Goal: Information Seeking & Learning: Learn about a topic

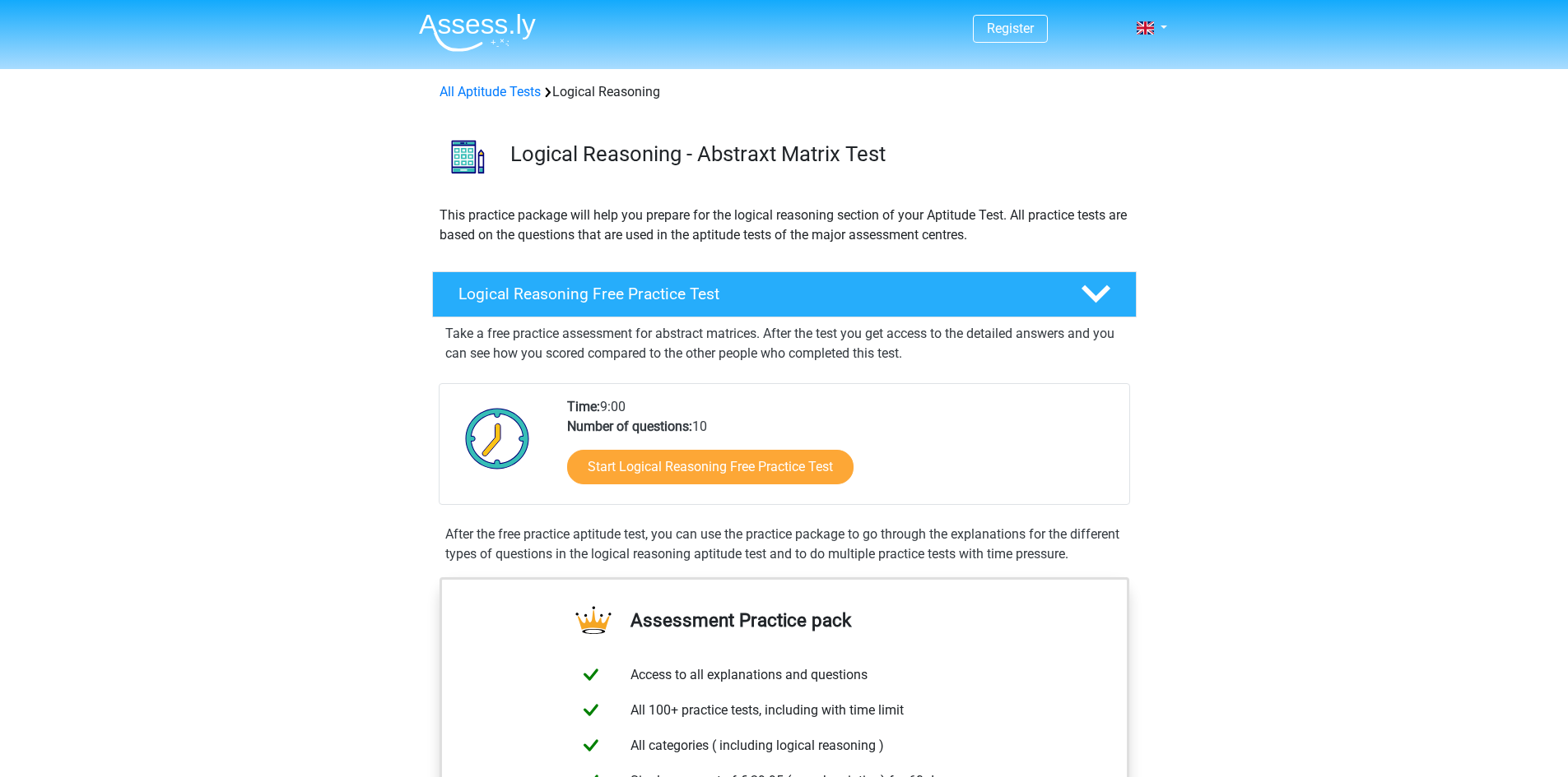
scroll to position [165, 0]
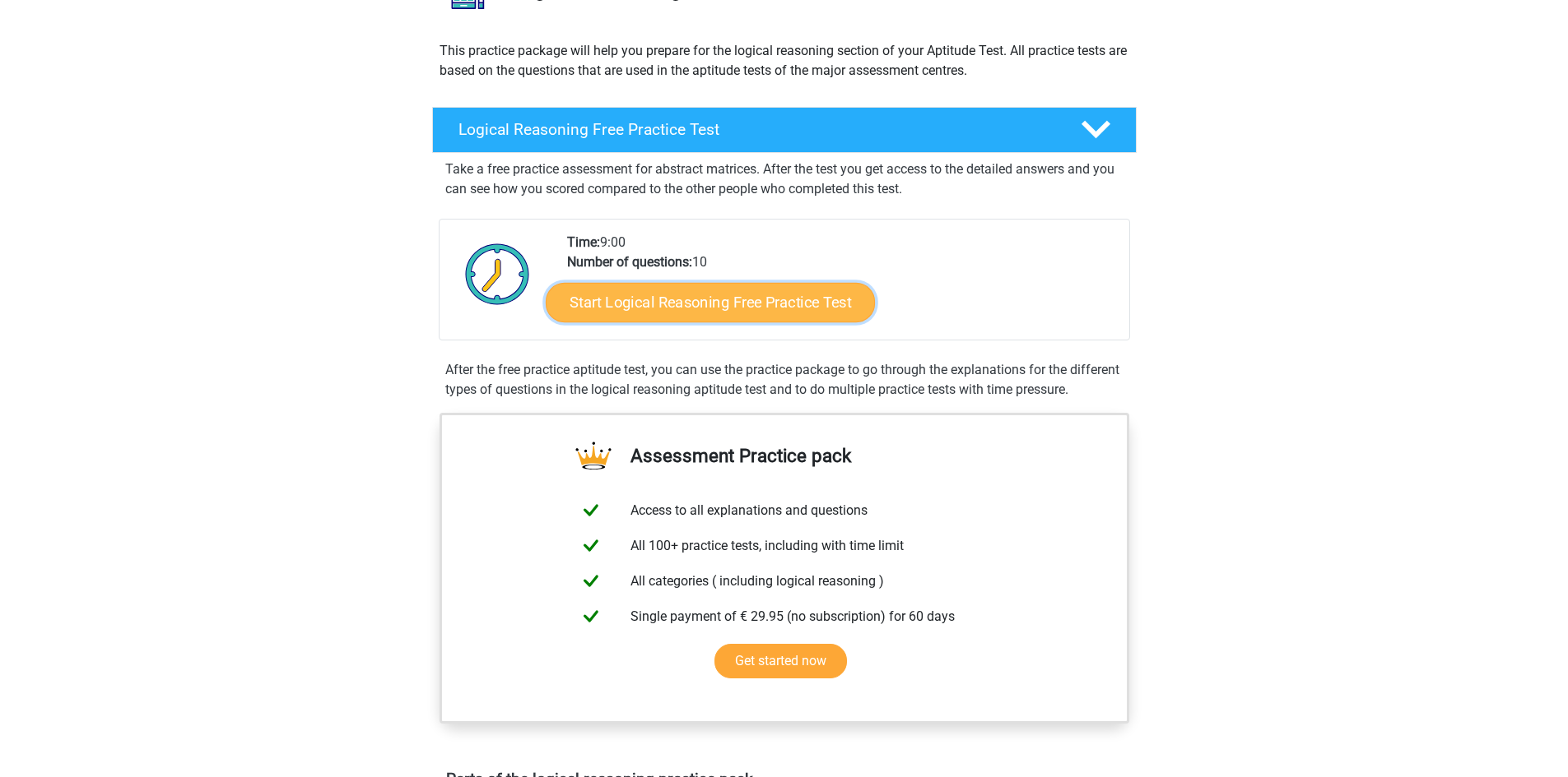
click at [744, 307] on link "Start Logical Reasoning Free Practice Test" at bounding box center [710, 302] width 329 height 40
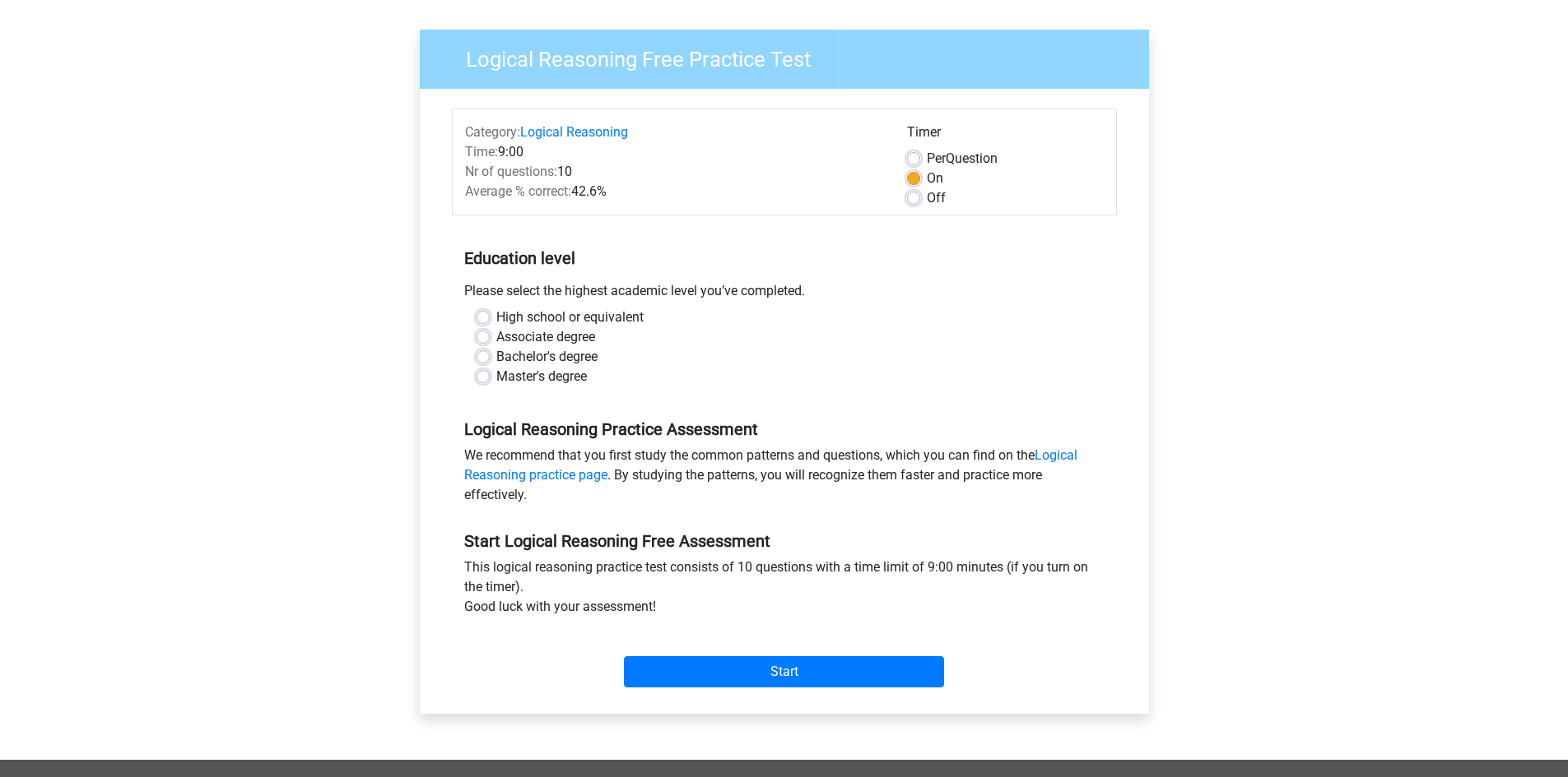
scroll to position [82, 0]
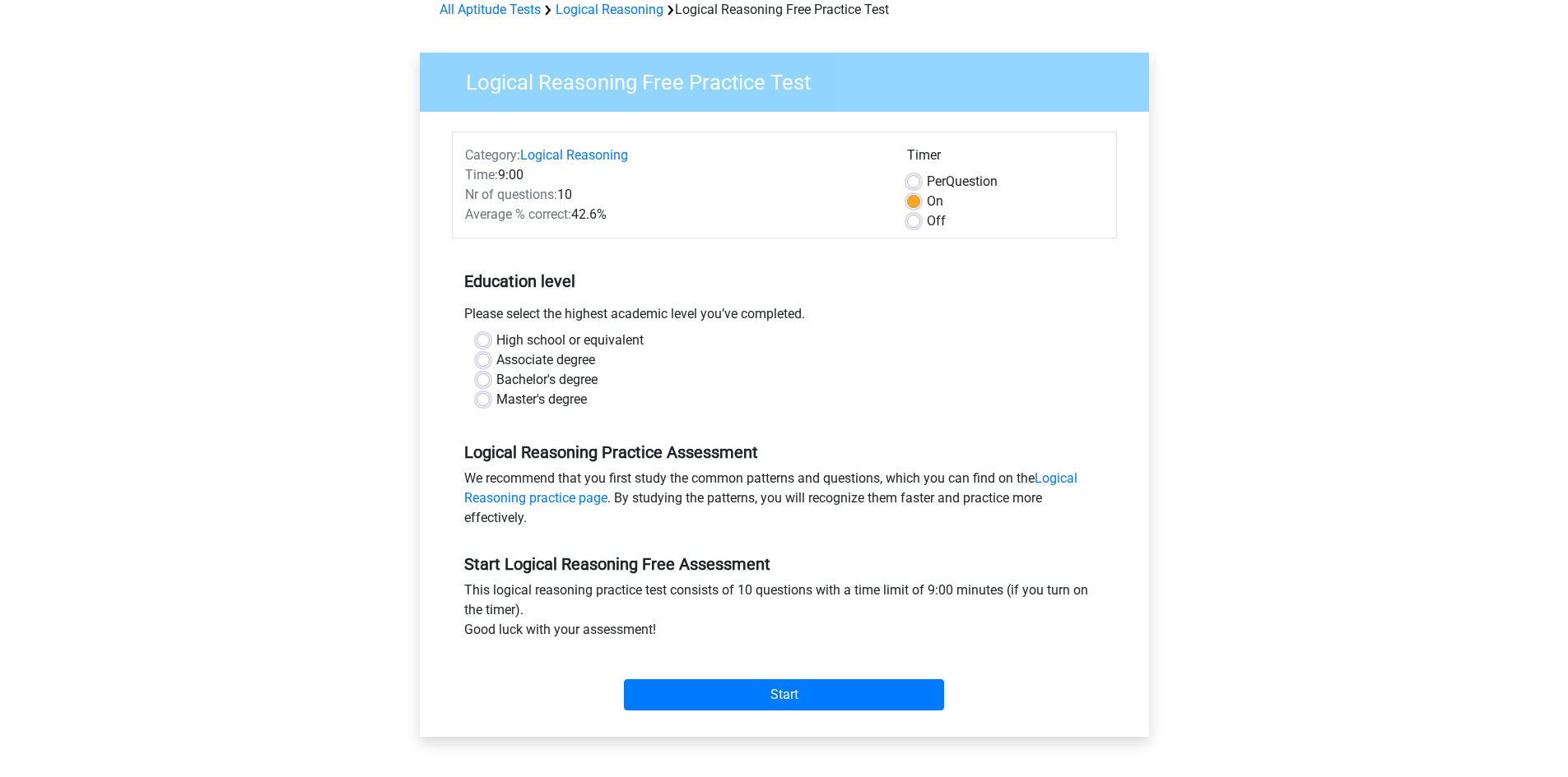
click at [570, 343] on label "High school or equivalent" at bounding box center [569, 341] width 147 height 19
click at [490, 343] on input "High school or equivalent" at bounding box center [483, 339] width 14 height 17
radio input "true"
click at [529, 376] on label "Bachelor's degree" at bounding box center [546, 380] width 101 height 19
click at [490, 376] on input "Bachelor's degree" at bounding box center [483, 378] width 14 height 17
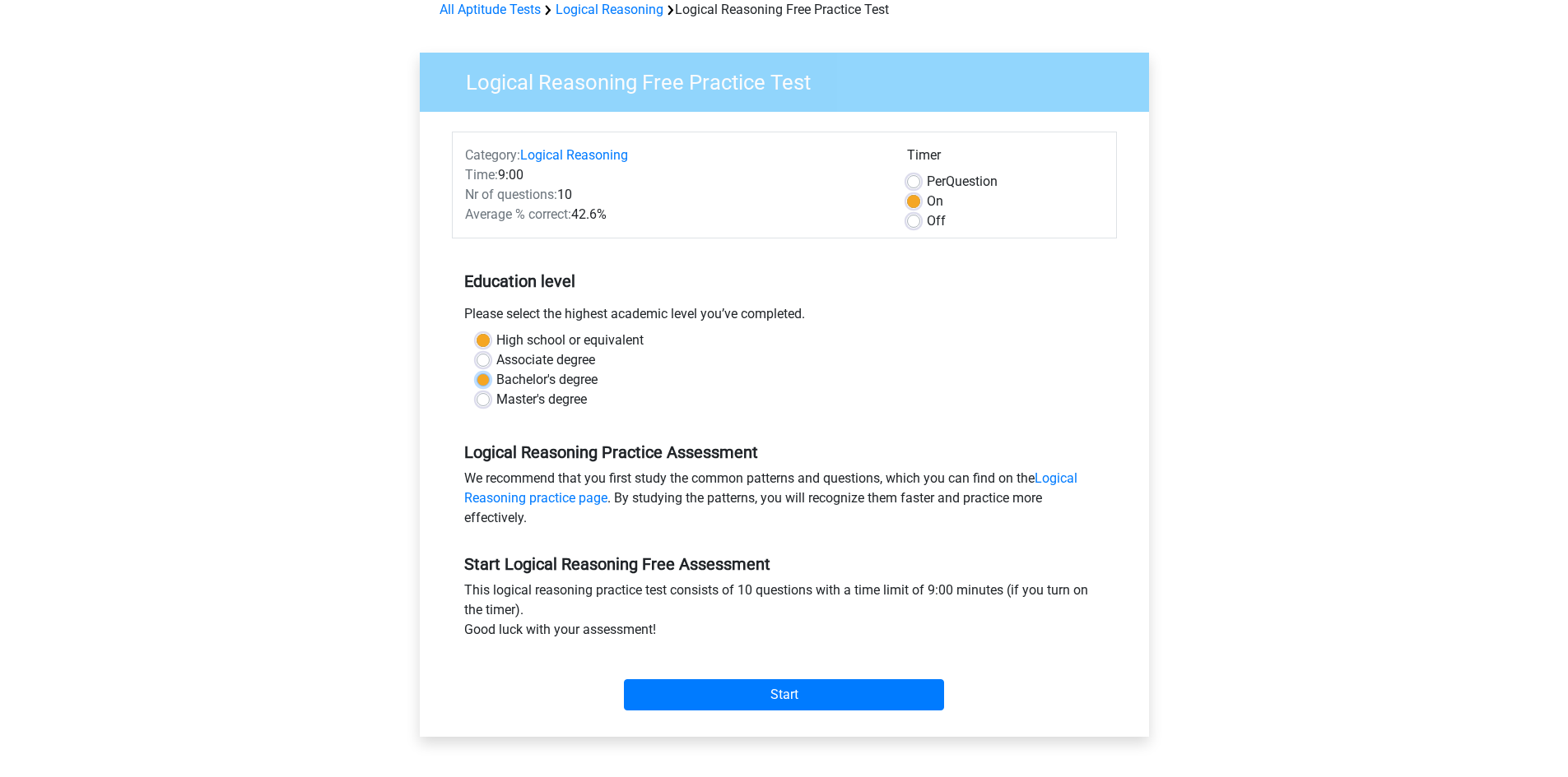
radio input "true"
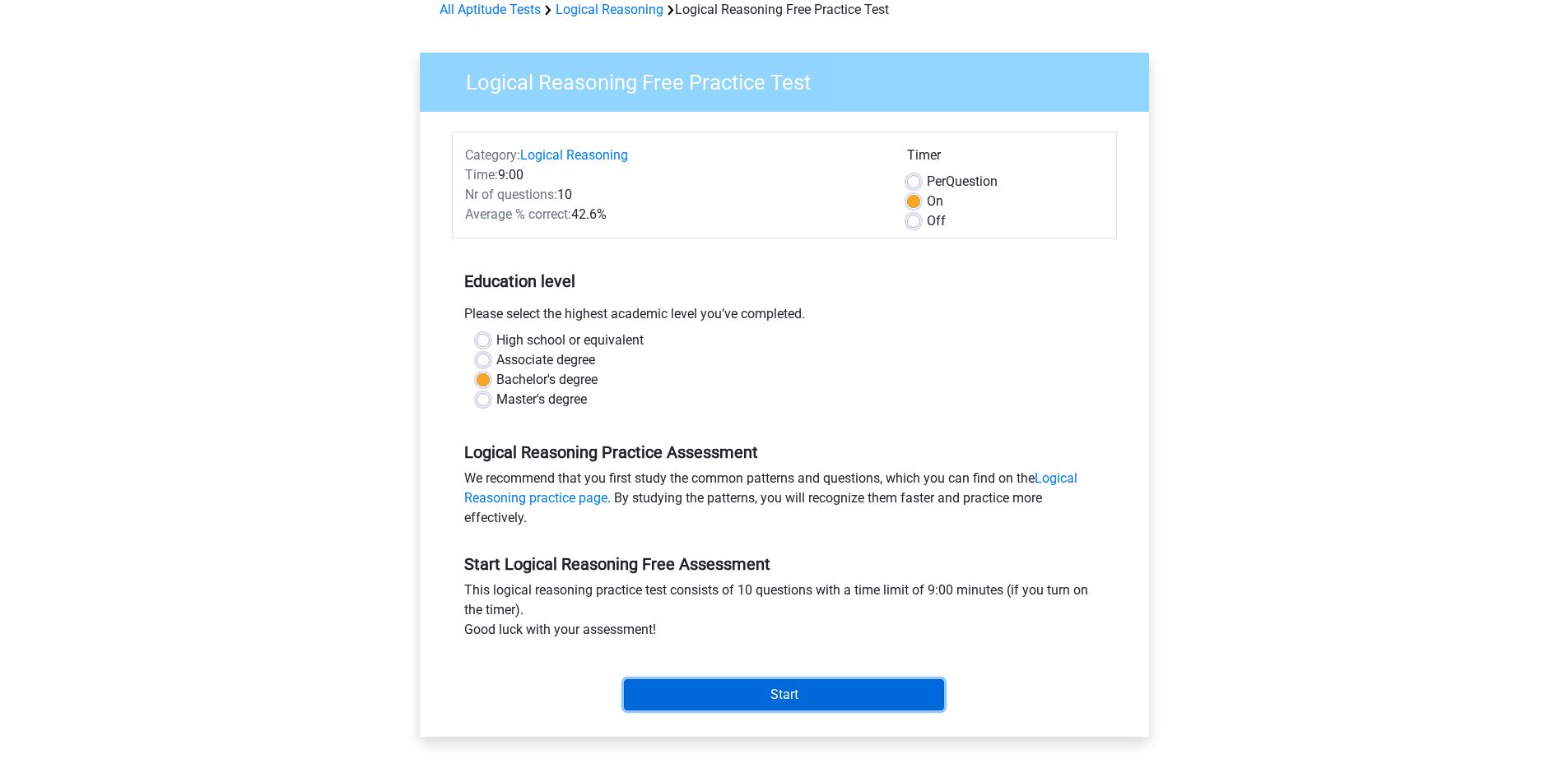
click at [762, 704] on input "Start" at bounding box center [783, 695] width 320 height 31
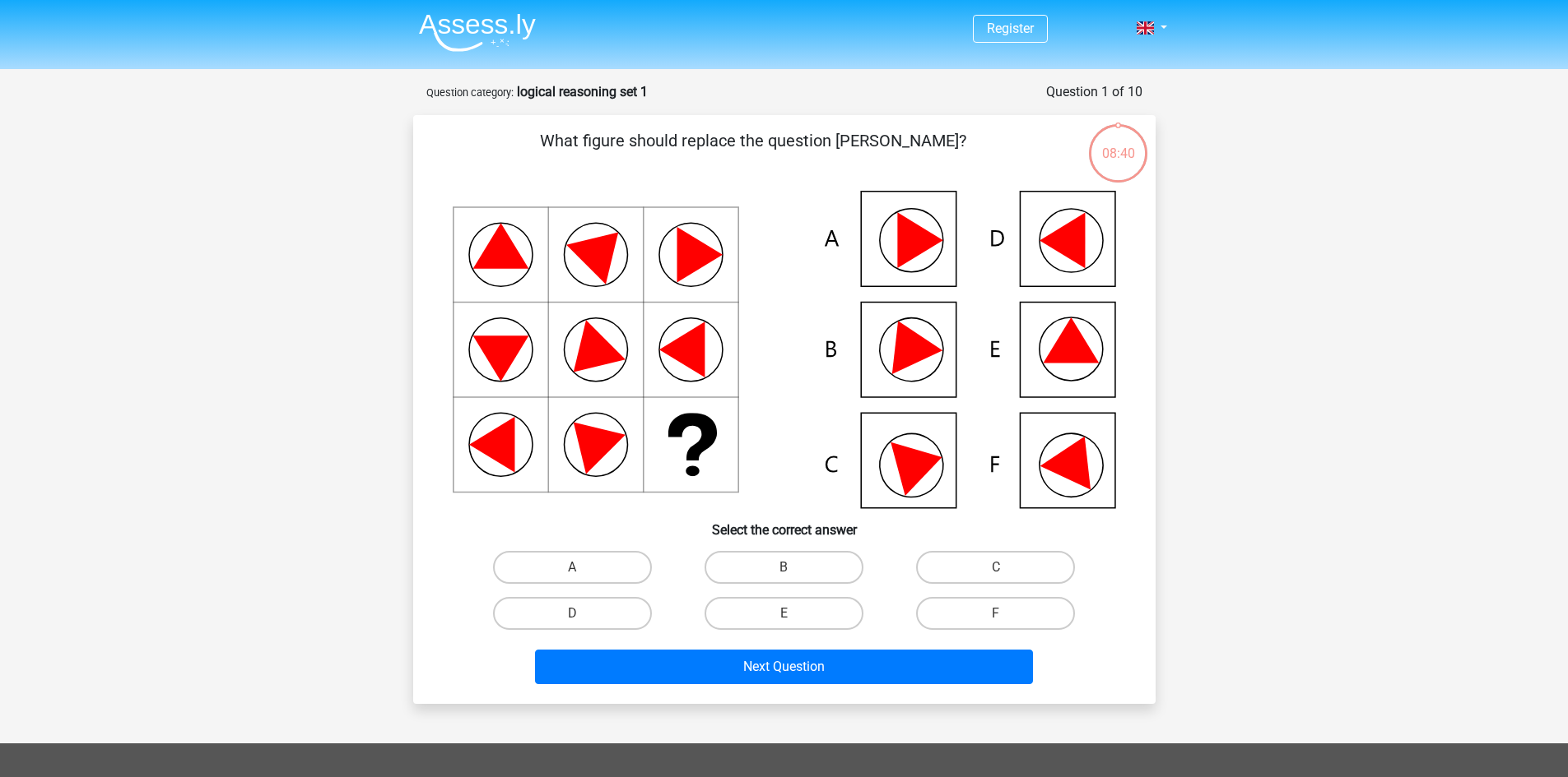
click at [1069, 355] on icon at bounding box center [1069, 340] width 56 height 45
click at [803, 607] on label "E" at bounding box center [783, 613] width 159 height 33
click at [794, 613] on input "E" at bounding box center [788, 618] width 11 height 11
radio input "true"
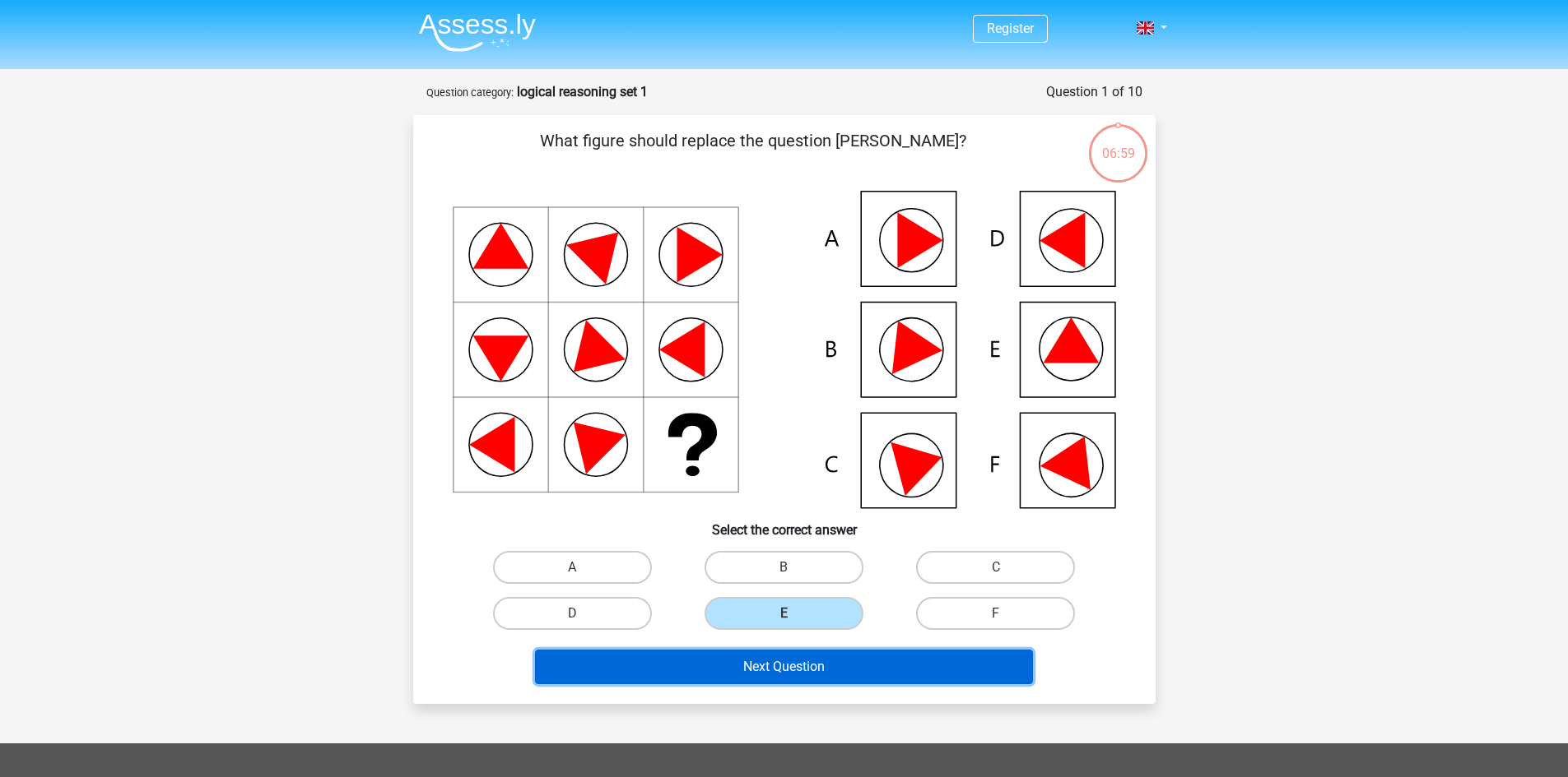
click at [937, 669] on button "Next Question" at bounding box center [783, 666] width 498 height 34
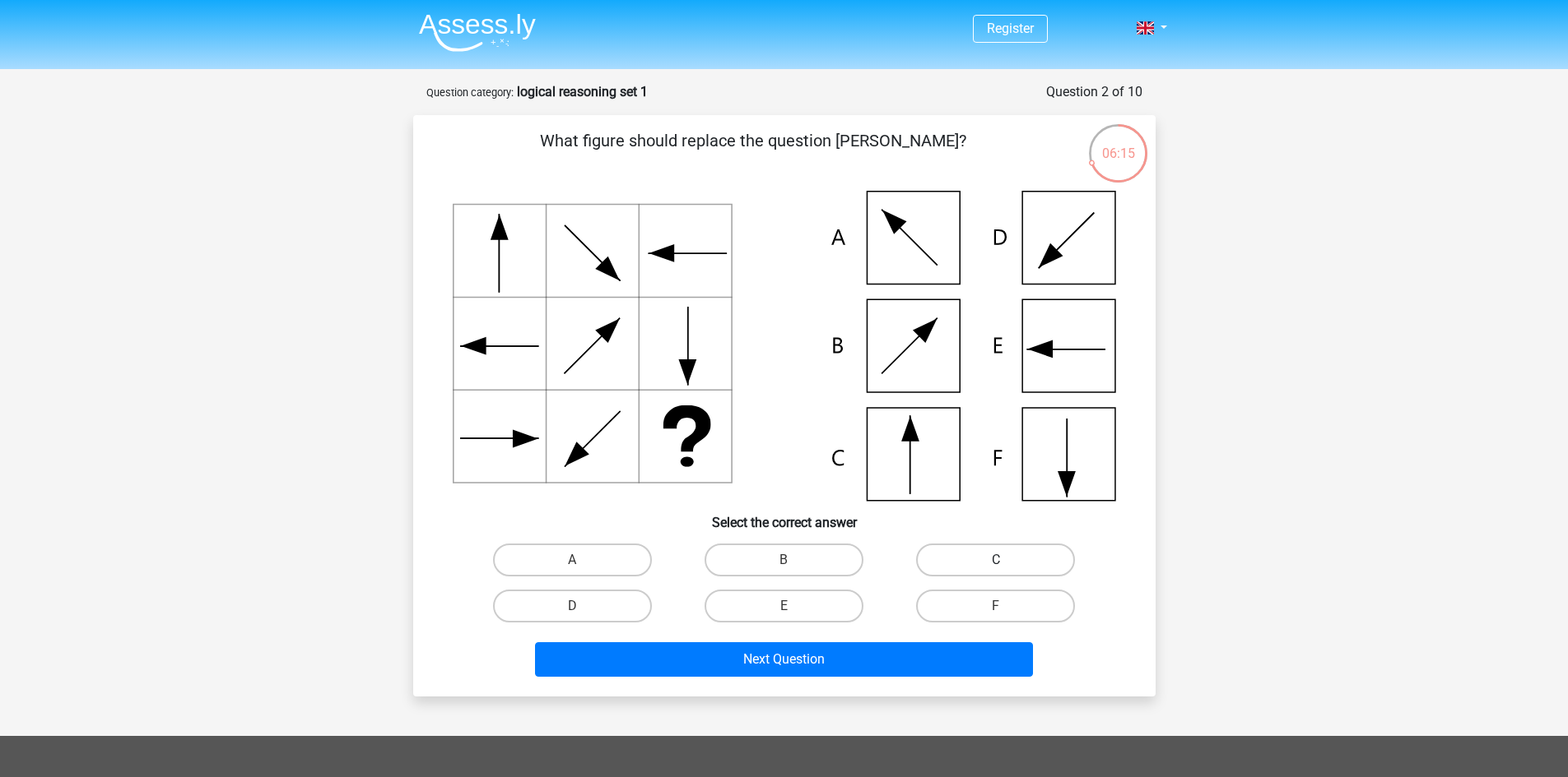
click at [979, 555] on label "C" at bounding box center [994, 560] width 159 height 33
click at [995, 560] on input "C" at bounding box center [1000, 565] width 11 height 11
radio input "true"
drag, startPoint x: 574, startPoint y: 222, endPoint x: 622, endPoint y: 263, distance: 63.1
click at [613, 257] on div "What figure should replace the question [PERSON_NAME]?" at bounding box center [784, 406] width 729 height 555
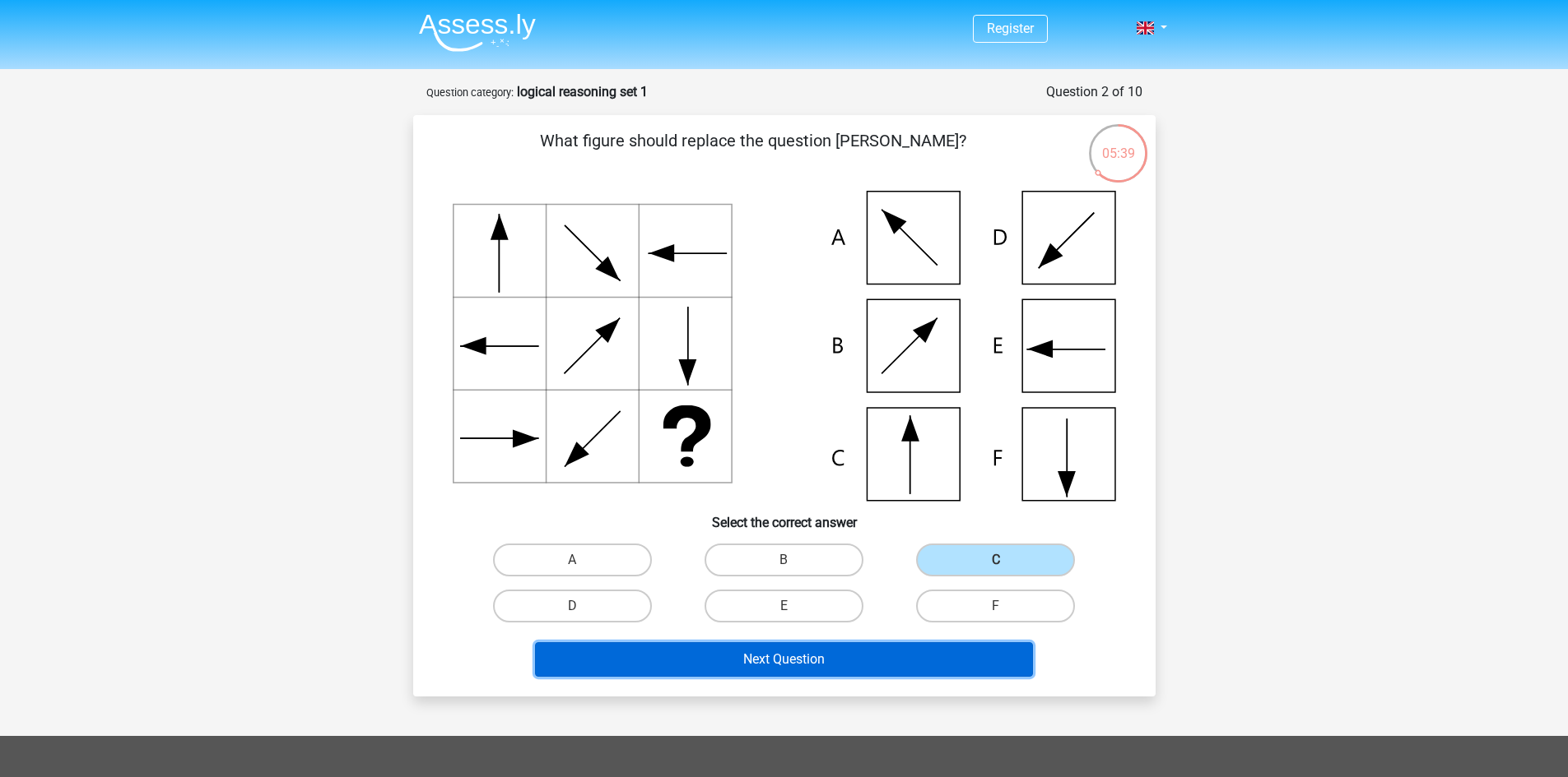
click at [873, 667] on button "Next Question" at bounding box center [783, 659] width 498 height 34
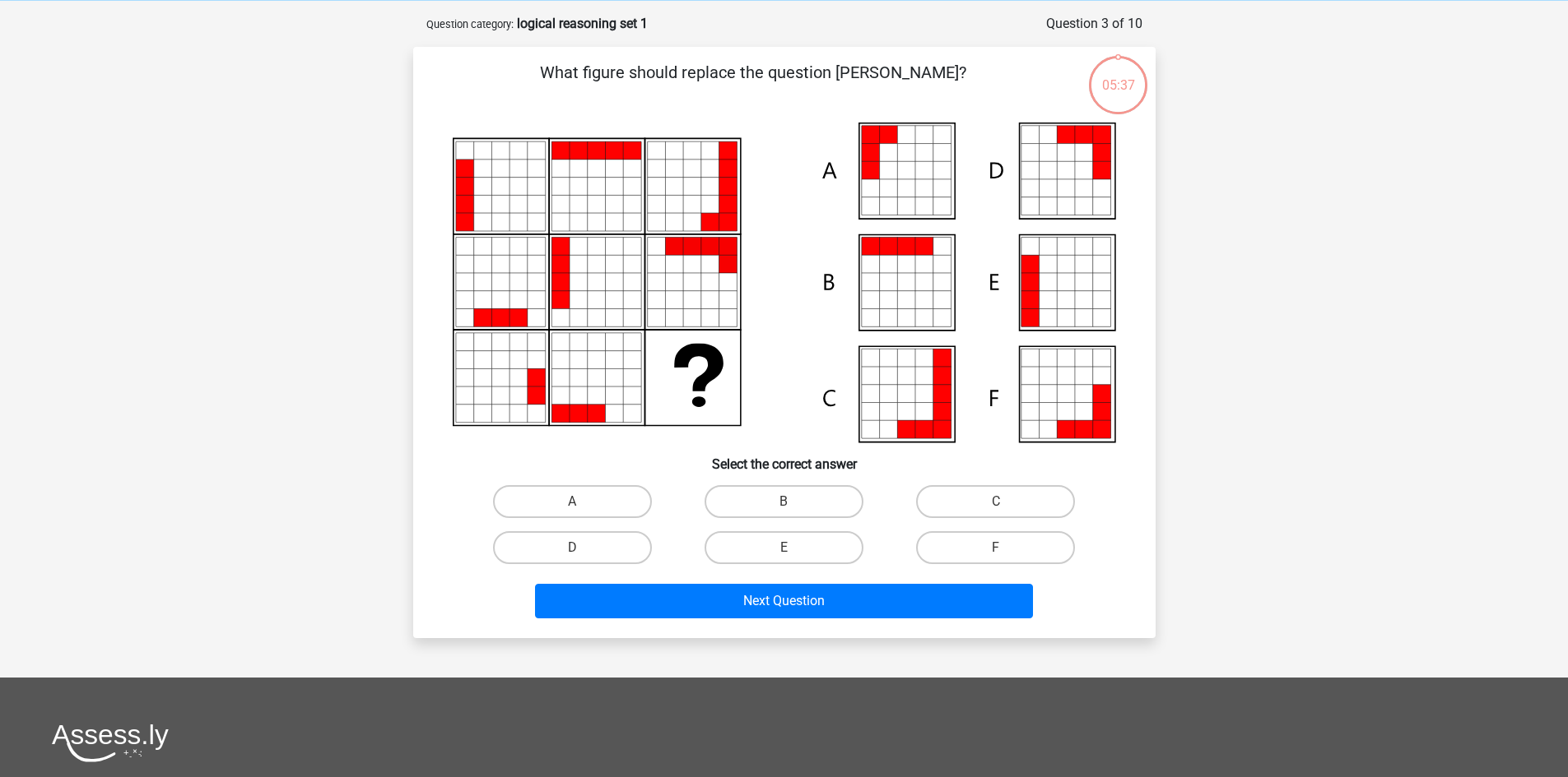
scroll to position [82, 0]
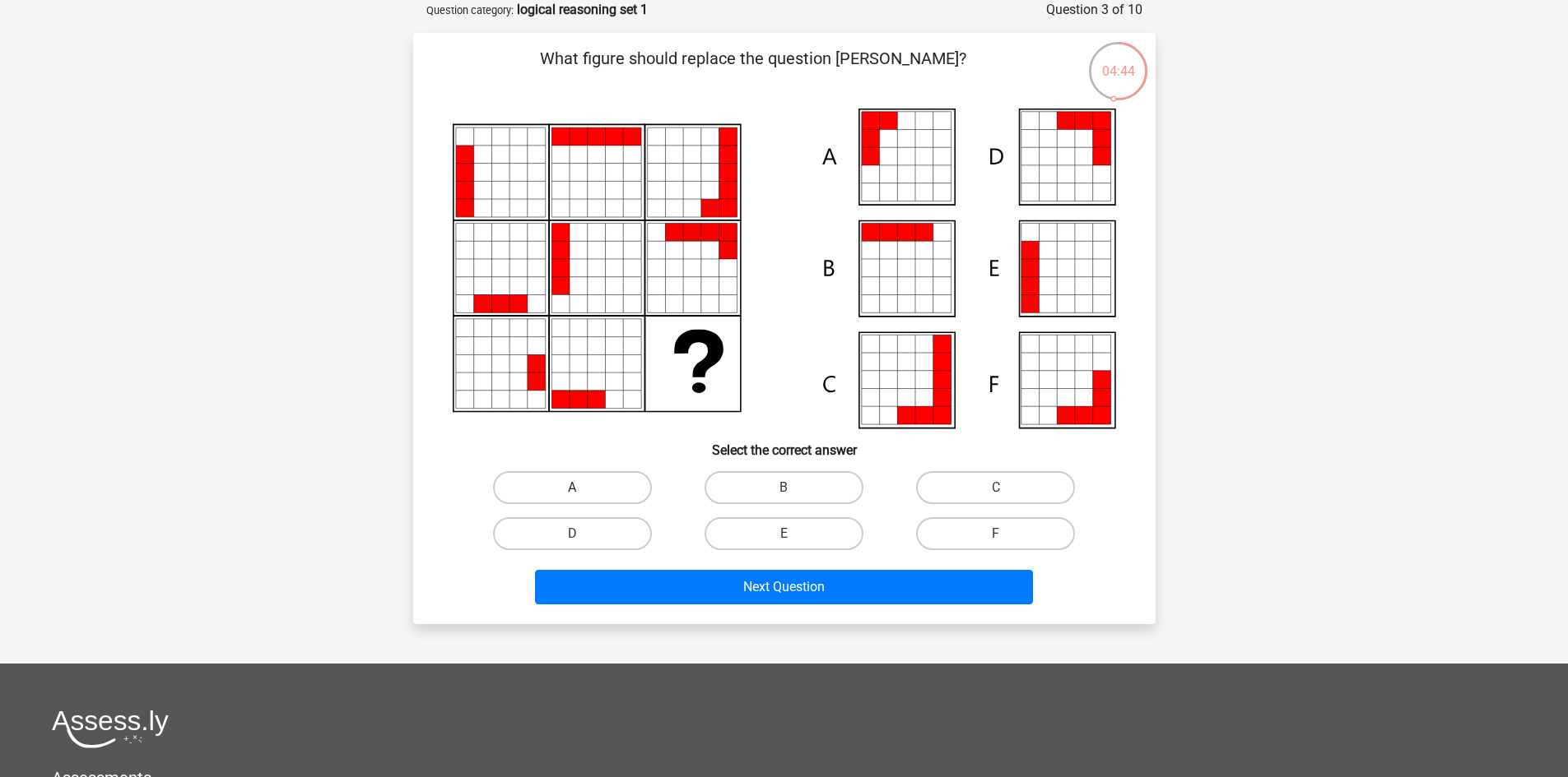
click at [615, 484] on label "A" at bounding box center [572, 488] width 159 height 33
click at [582, 488] on input "A" at bounding box center [577, 493] width 11 height 11
radio input "true"
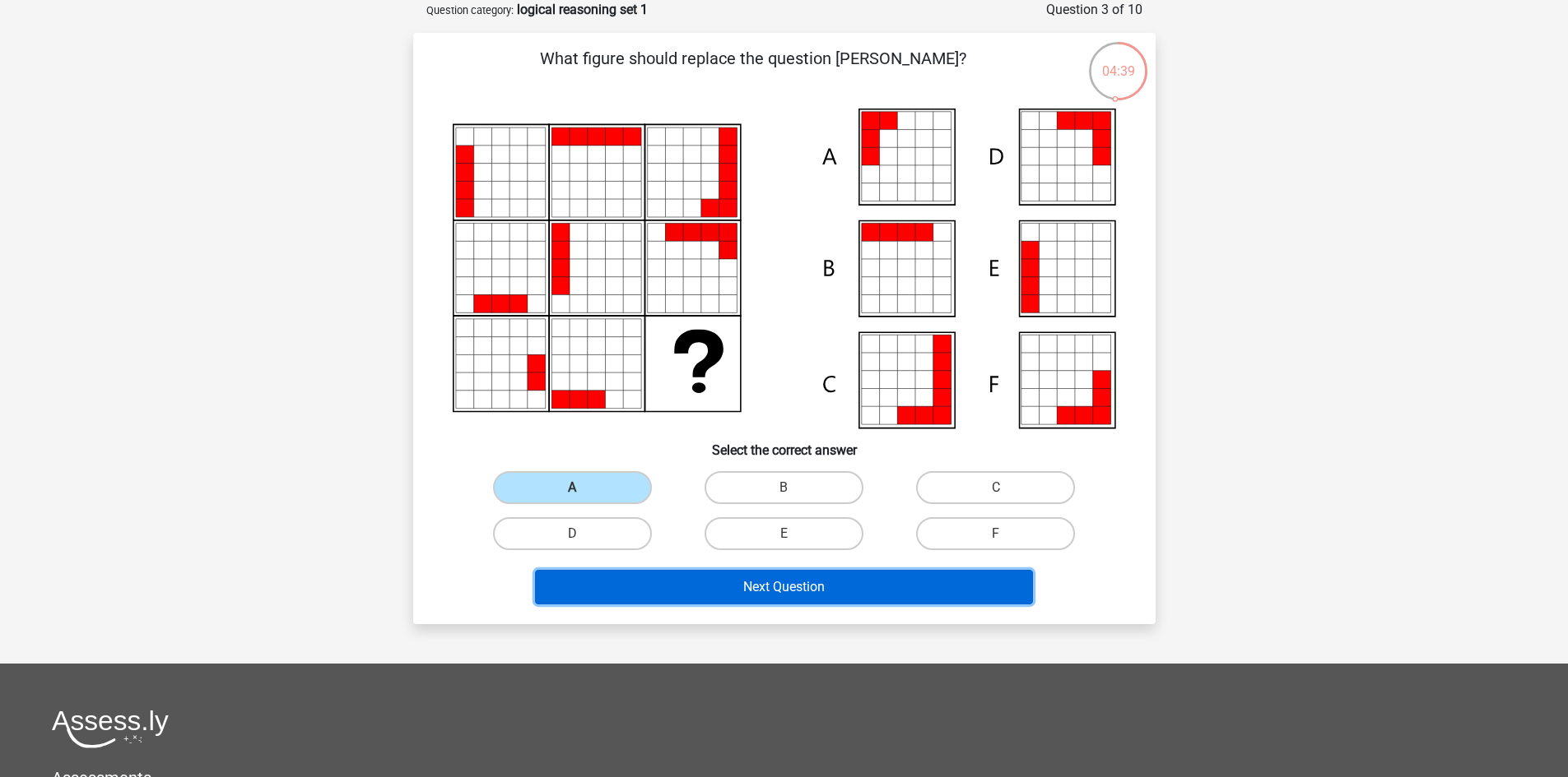
click at [874, 580] on button "Next Question" at bounding box center [783, 587] width 498 height 34
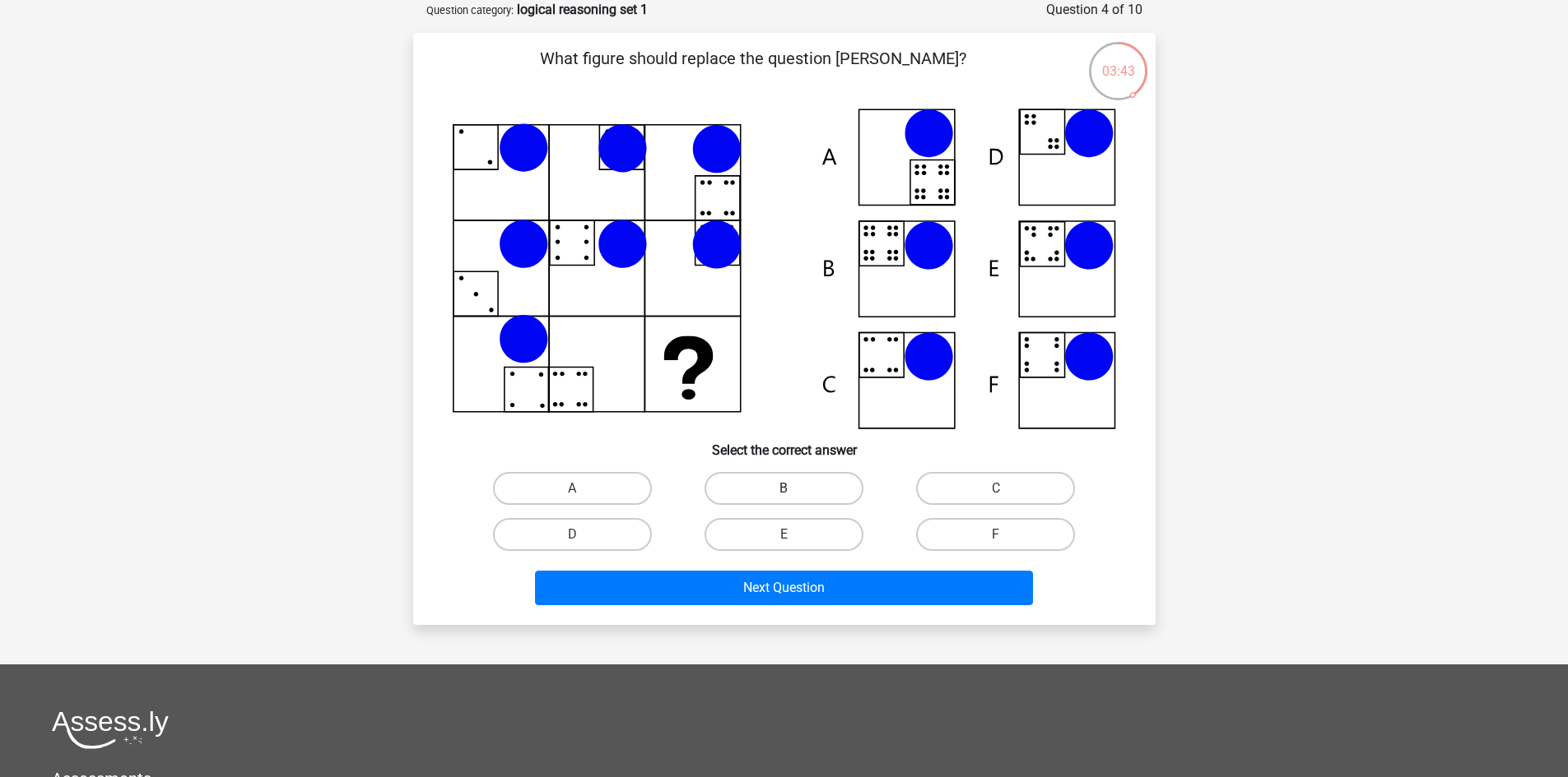
click at [769, 475] on label "B" at bounding box center [783, 489] width 159 height 33
click at [783, 489] on input "B" at bounding box center [788, 494] width 11 height 11
radio input "true"
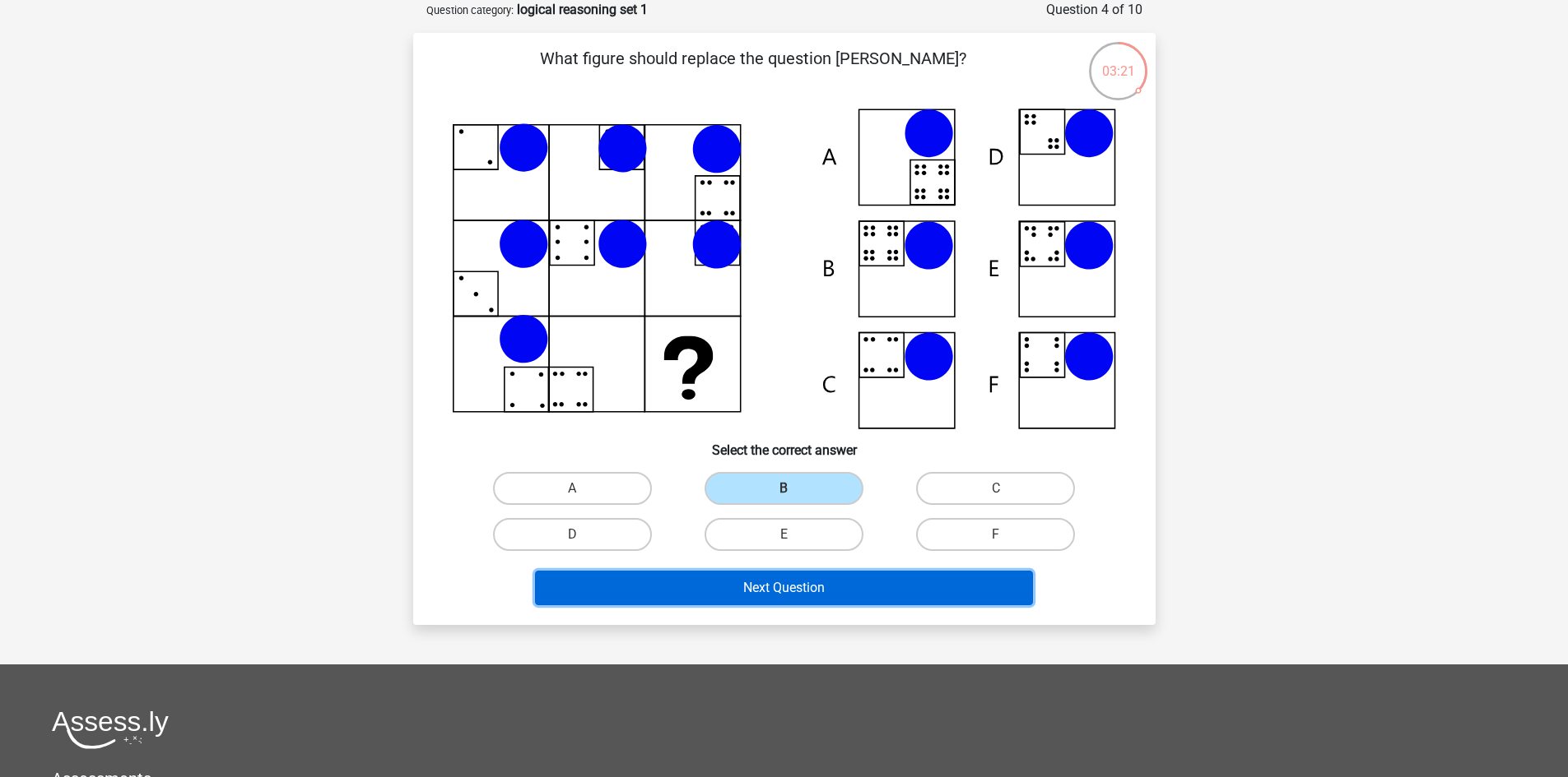
click at [827, 581] on button "Next Question" at bounding box center [783, 587] width 498 height 34
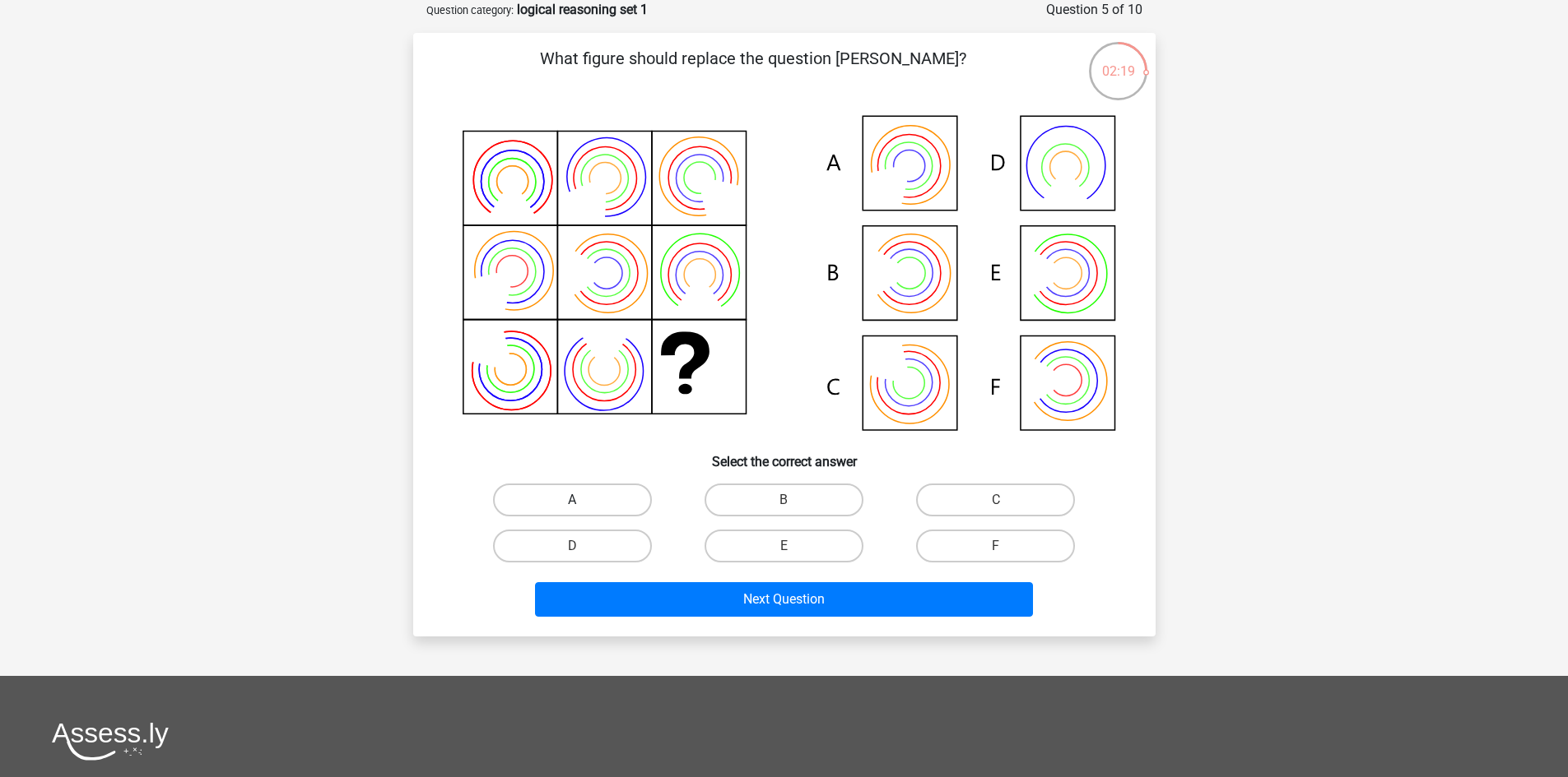
click at [614, 506] on label "A" at bounding box center [572, 500] width 159 height 33
click at [582, 506] on input "A" at bounding box center [577, 505] width 11 height 11
radio input "true"
click at [756, 497] on label "B" at bounding box center [783, 500] width 159 height 33
click at [783, 500] on input "B" at bounding box center [788, 505] width 11 height 11
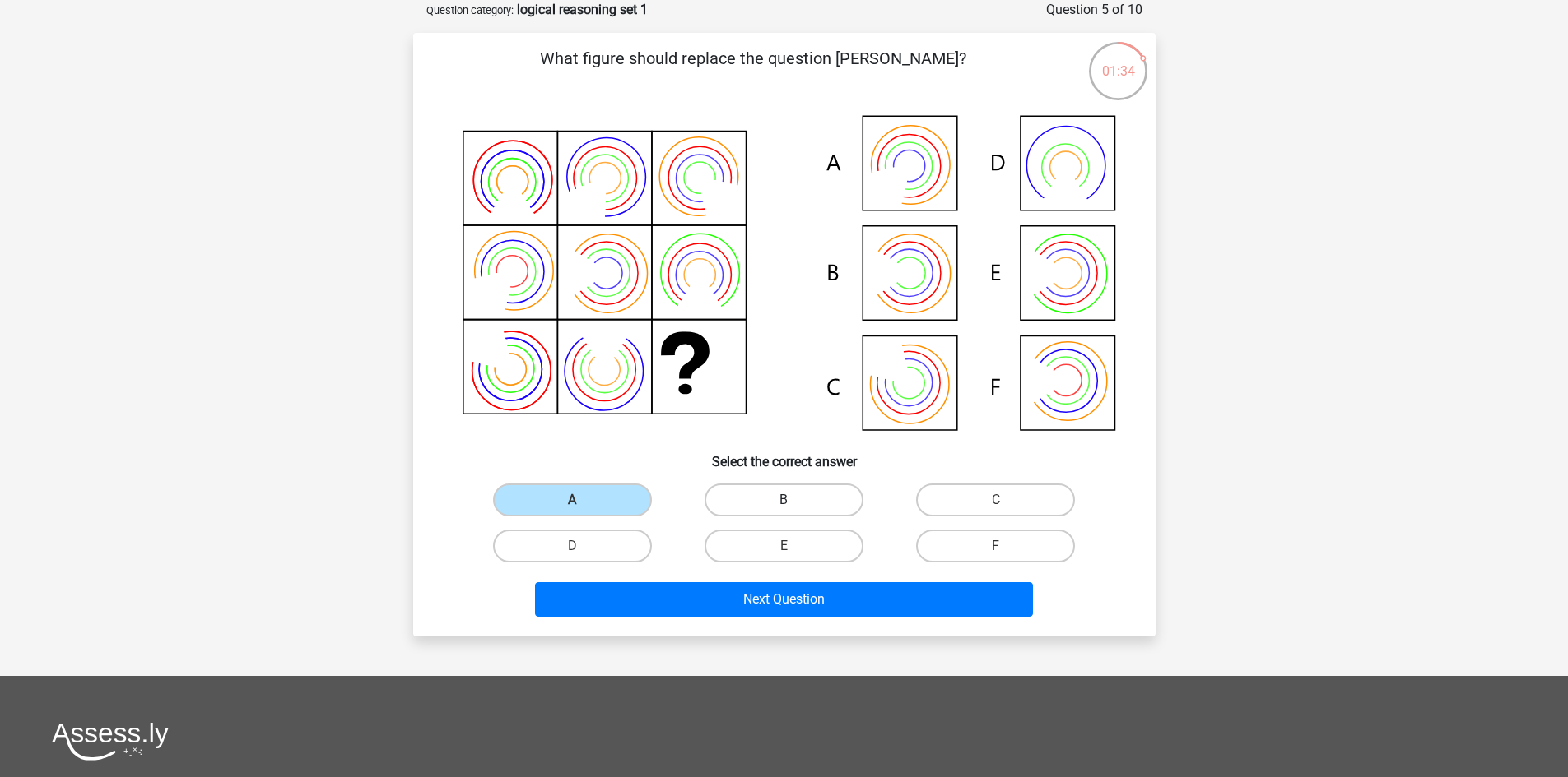
radio input "true"
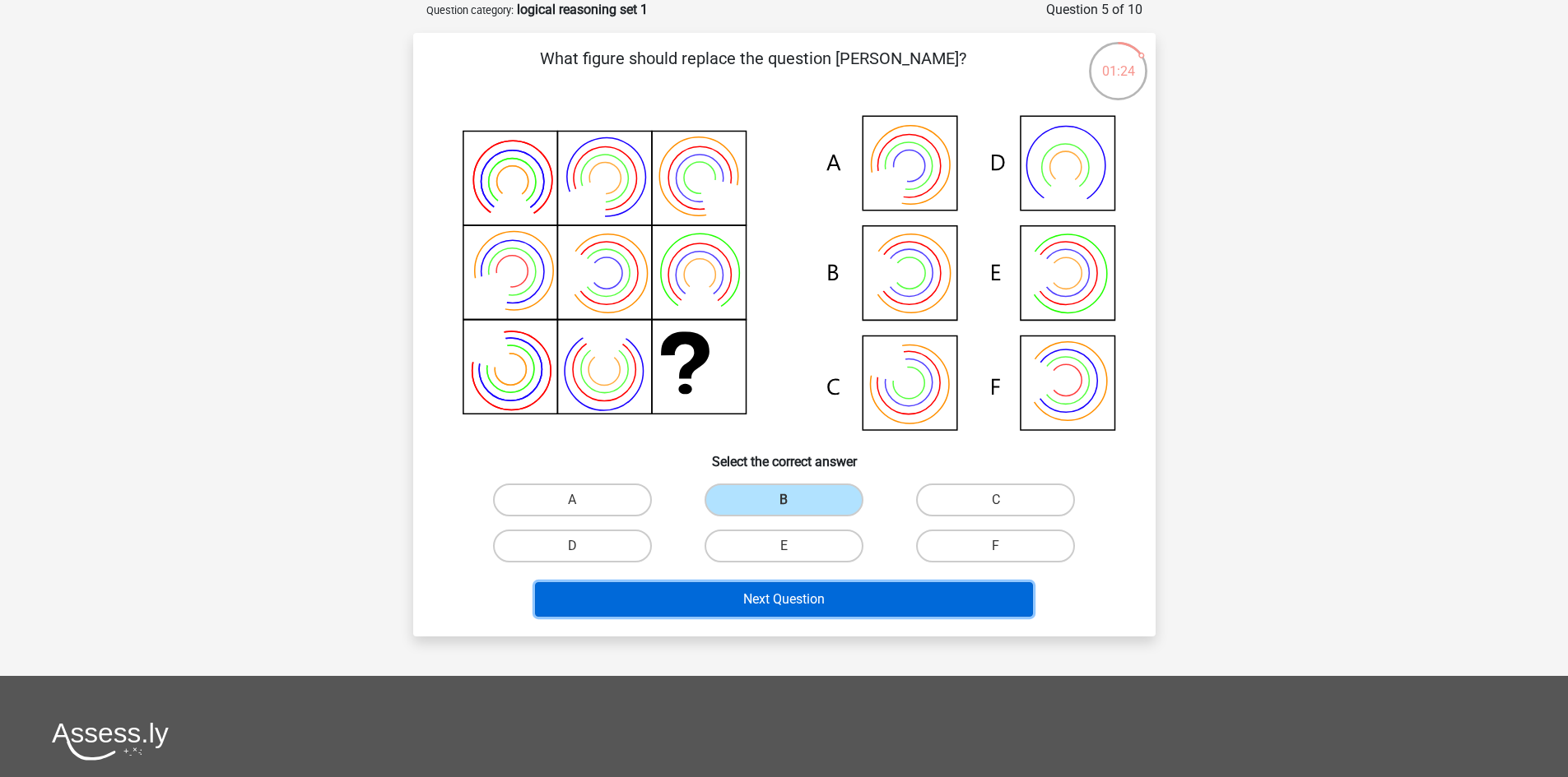
click at [734, 587] on button "Next Question" at bounding box center [783, 599] width 498 height 34
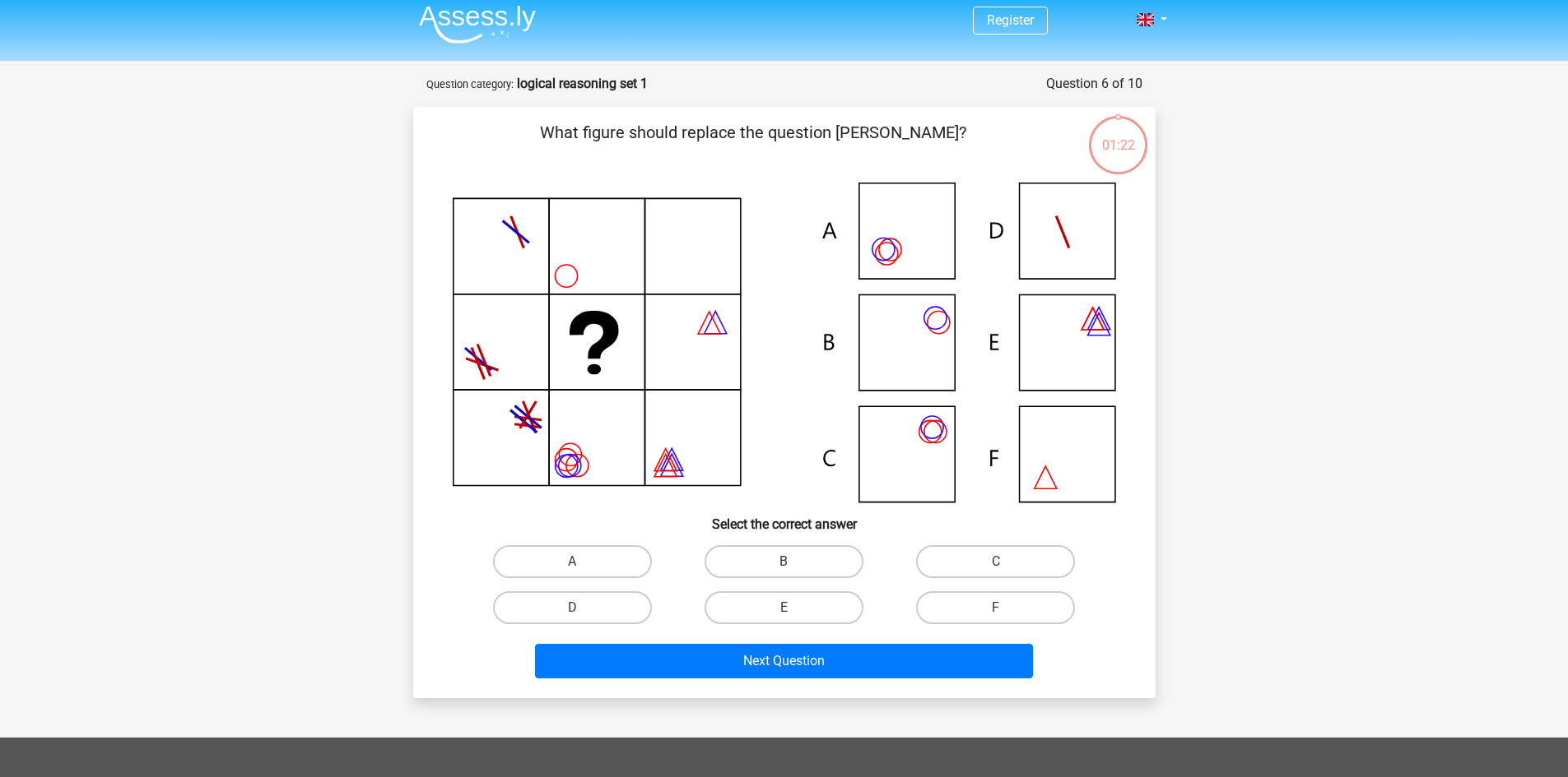
scroll to position [0, 0]
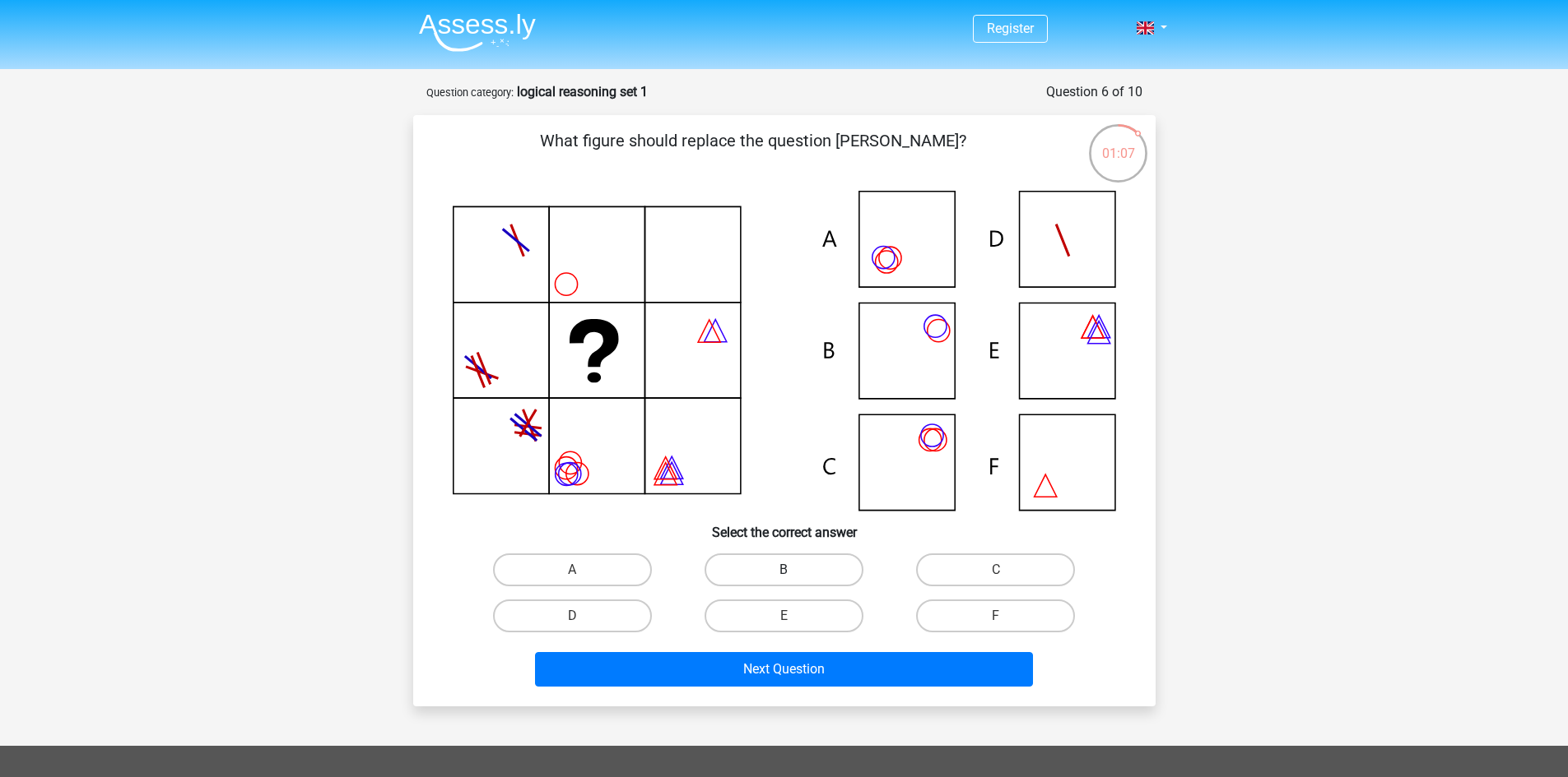
click at [797, 561] on label "B" at bounding box center [783, 571] width 159 height 33
click at [794, 571] on input "B" at bounding box center [788, 575] width 11 height 11
radio input "true"
click at [960, 571] on label "C" at bounding box center [994, 571] width 159 height 33
click at [995, 571] on input "C" at bounding box center [1000, 575] width 11 height 11
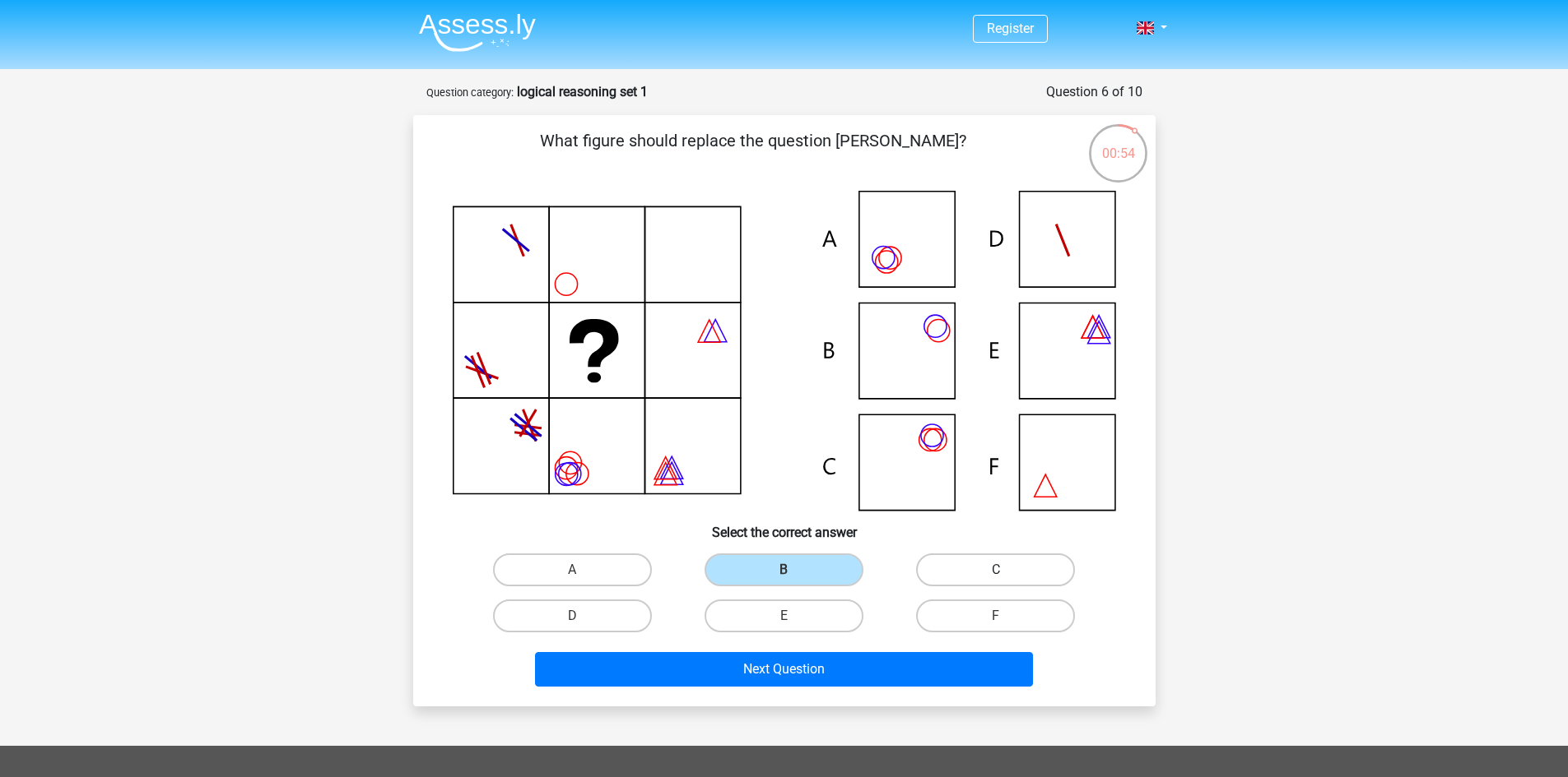
radio input "true"
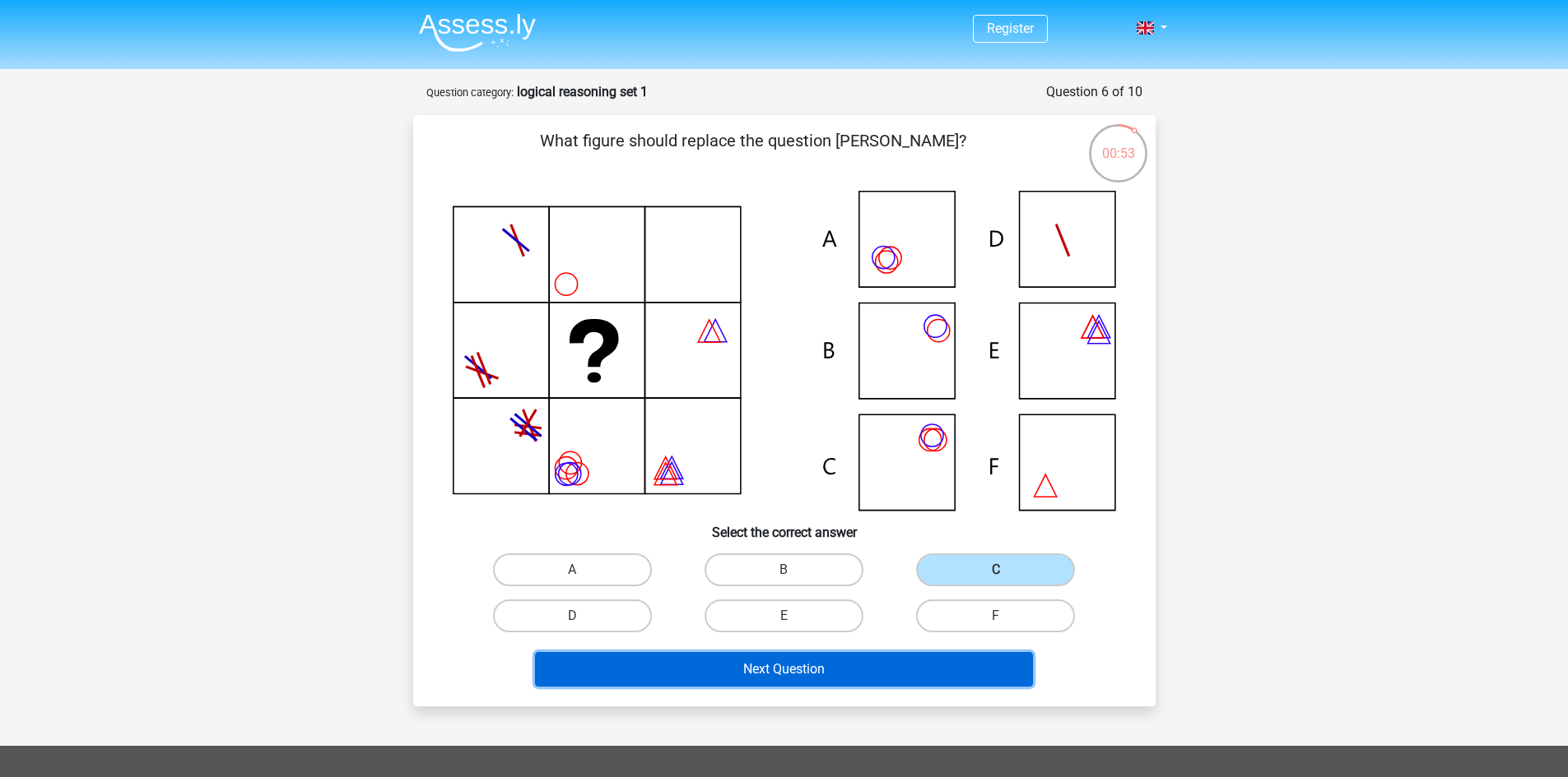
click at [931, 682] on button "Next Question" at bounding box center [783, 669] width 498 height 34
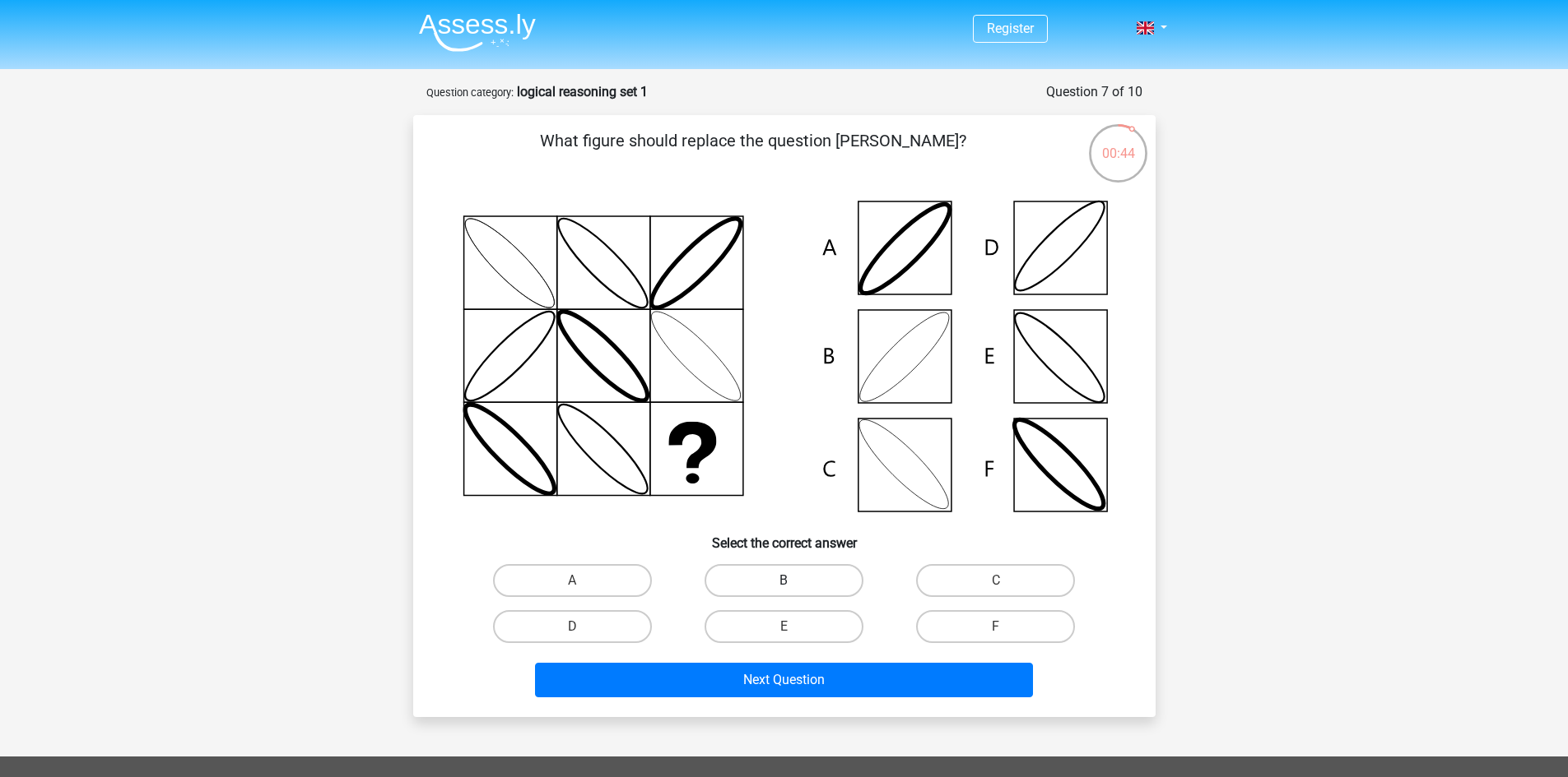
click at [797, 583] on label "B" at bounding box center [783, 581] width 159 height 33
click at [794, 583] on input "B" at bounding box center [788, 586] width 11 height 11
radio input "true"
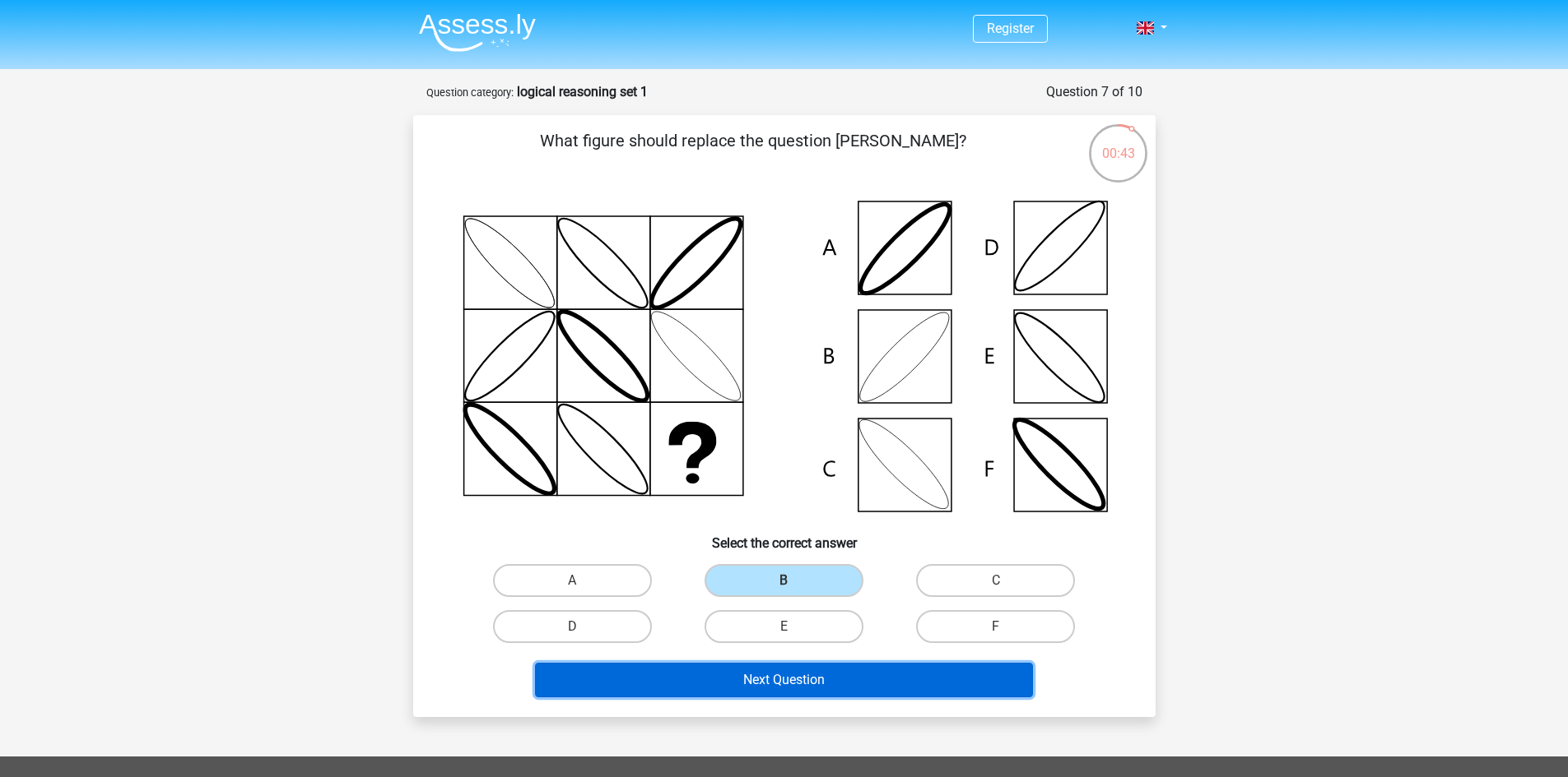
click at [838, 671] on button "Next Question" at bounding box center [783, 680] width 498 height 34
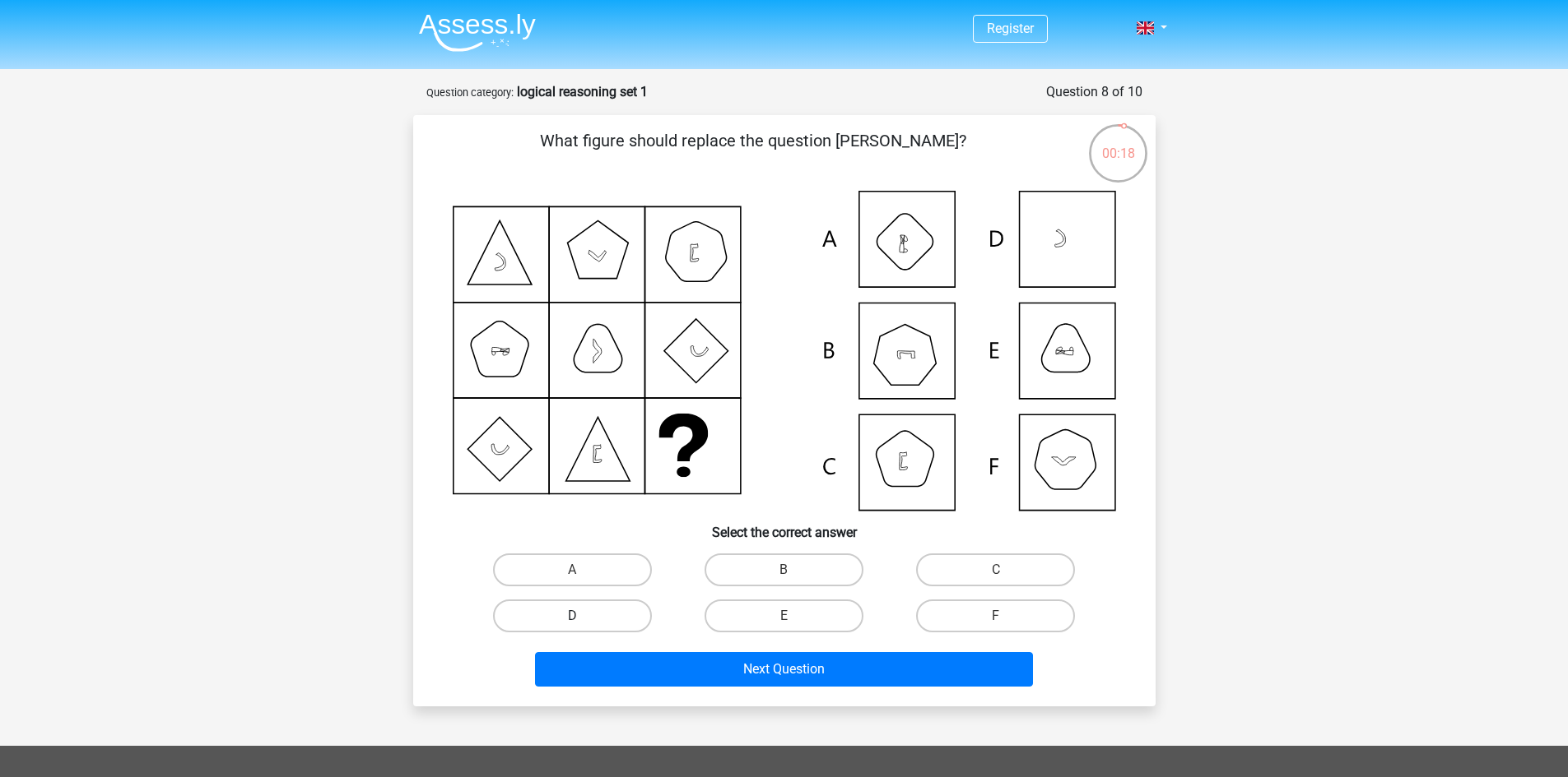
click at [606, 615] on label "D" at bounding box center [572, 616] width 159 height 33
click at [582, 616] on input "D" at bounding box center [577, 621] width 11 height 11
radio input "true"
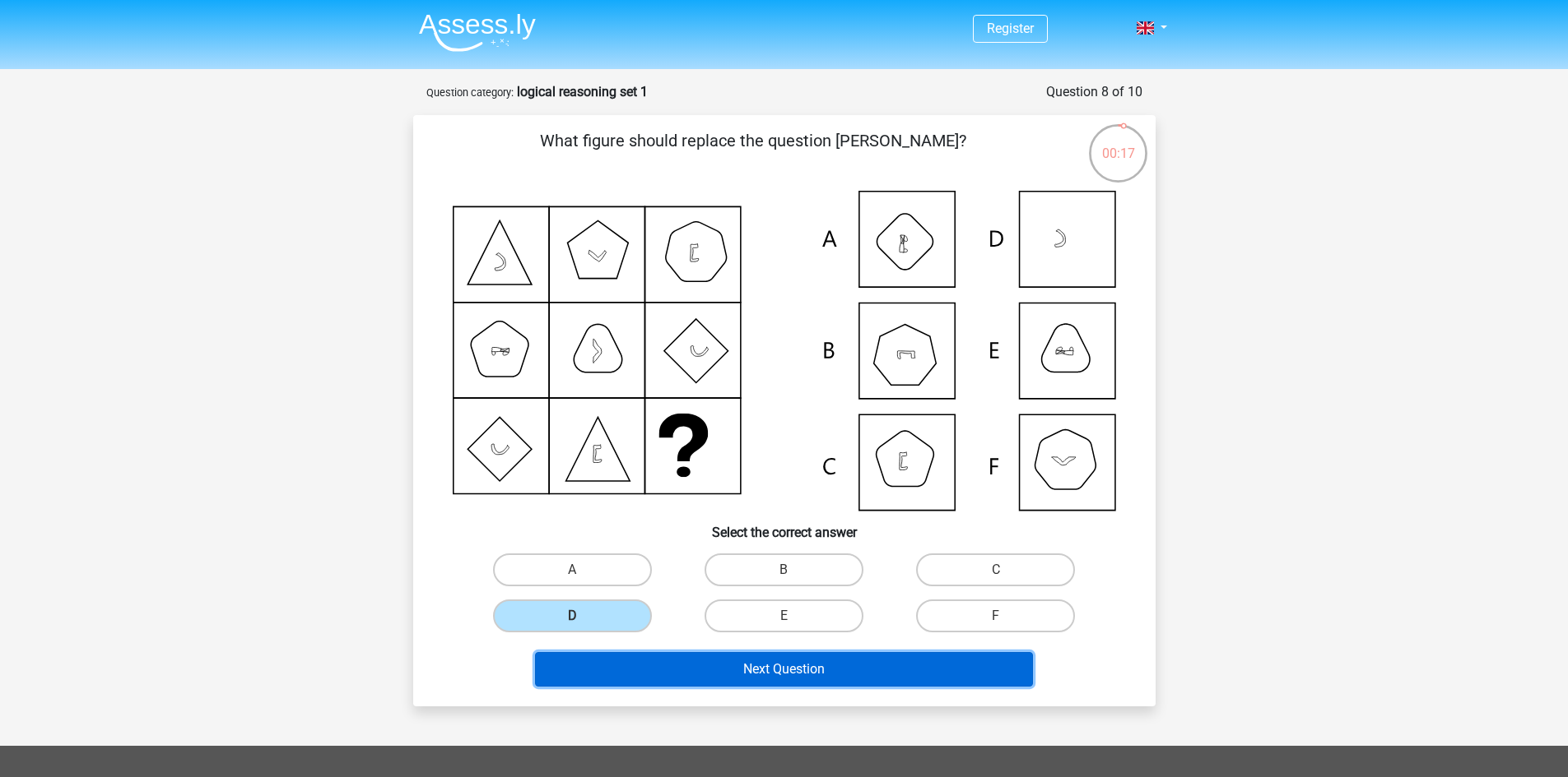
click at [771, 660] on button "Next Question" at bounding box center [783, 669] width 498 height 34
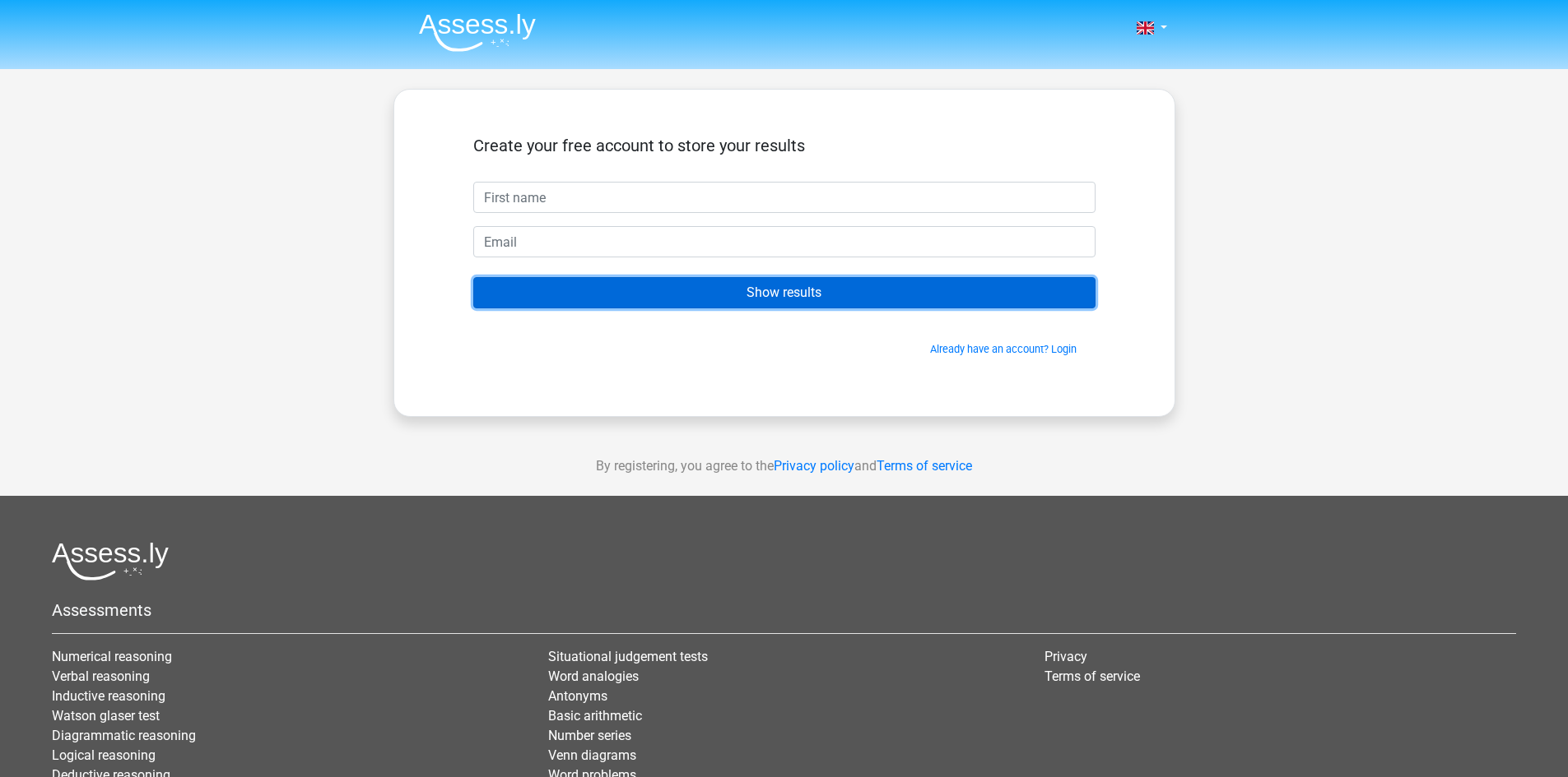
click at [776, 297] on input "Show results" at bounding box center [784, 293] width 622 height 31
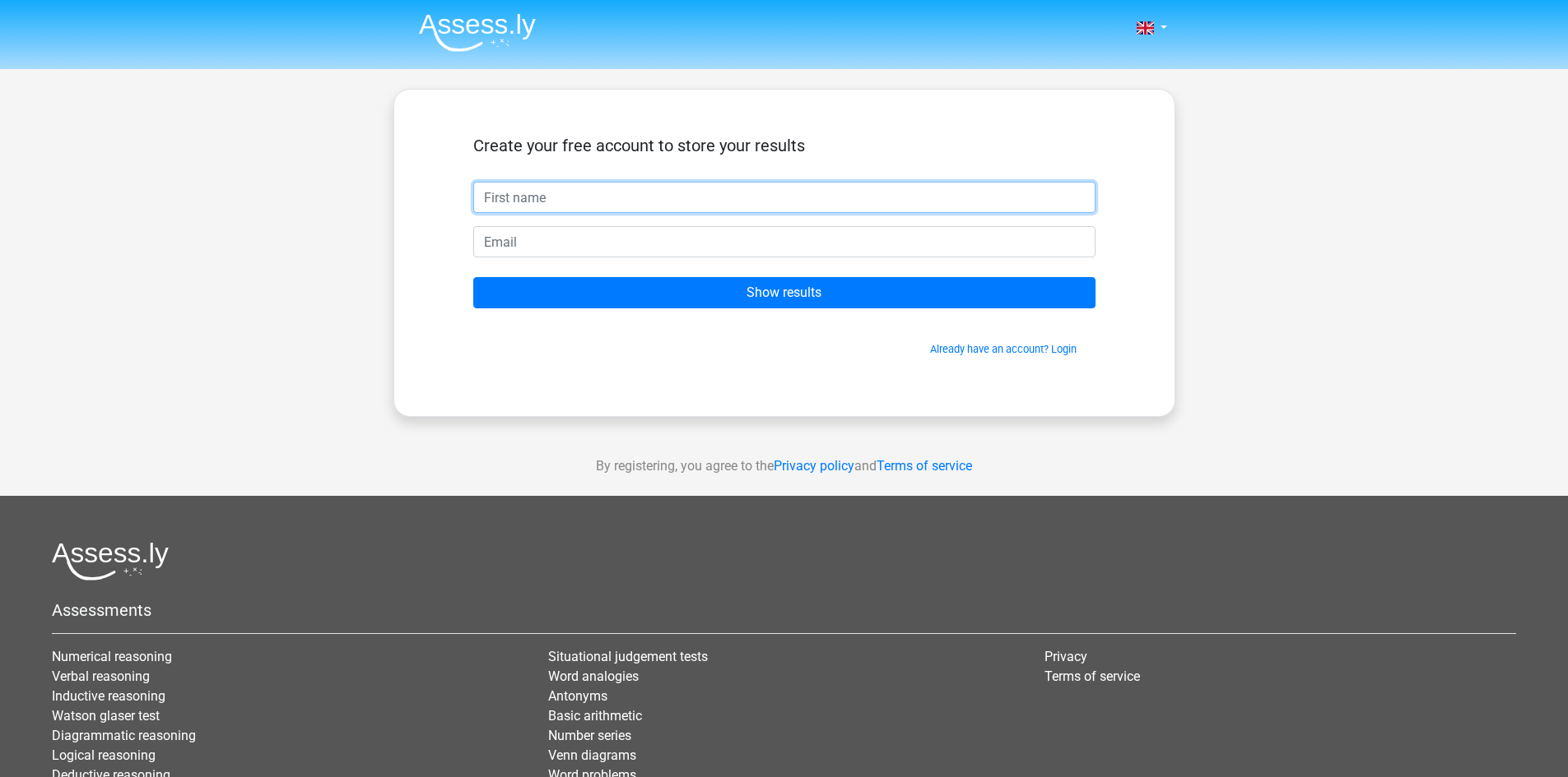
click at [629, 208] on input "text" at bounding box center [784, 198] width 622 height 31
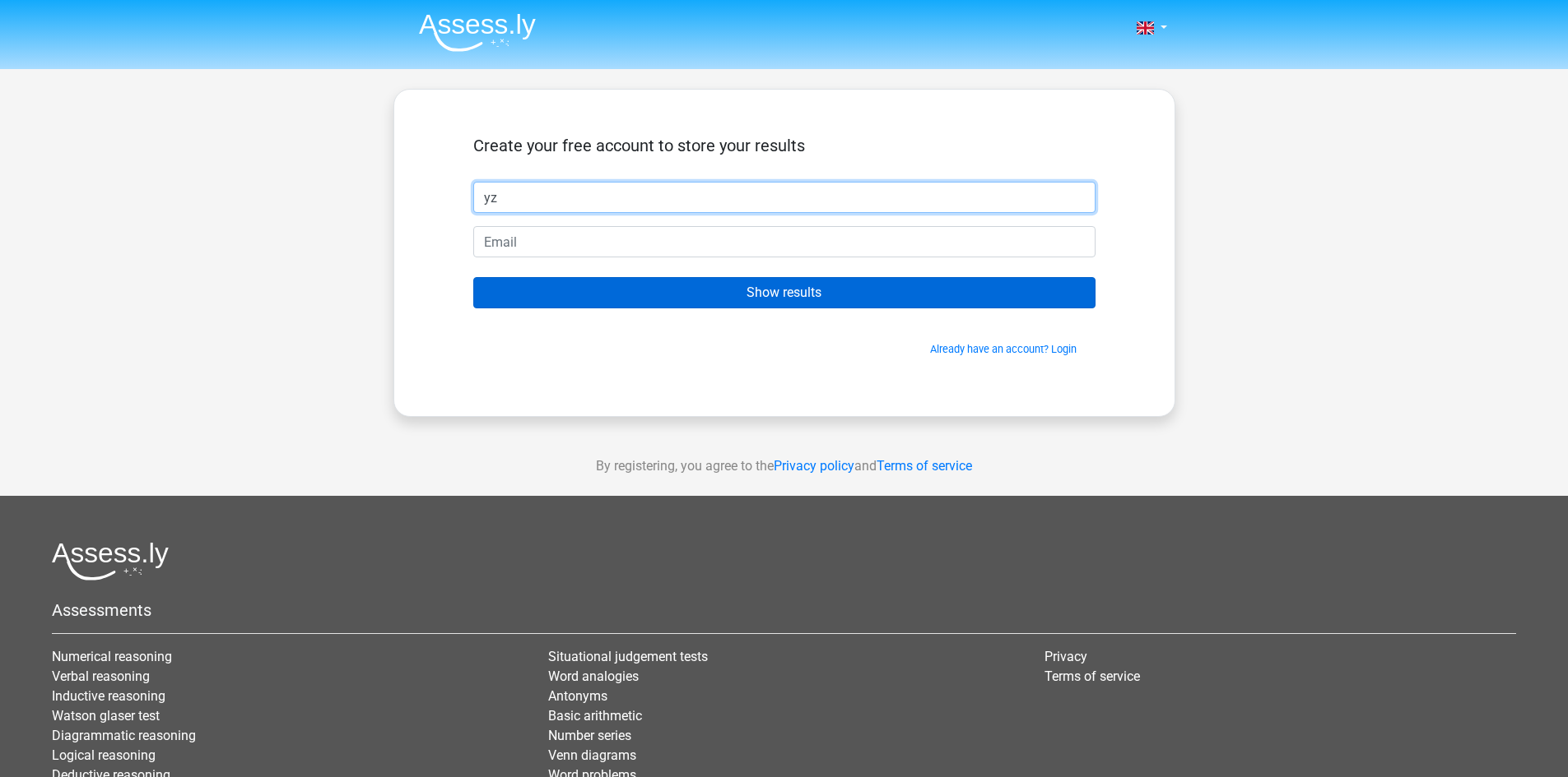
type input "yz"
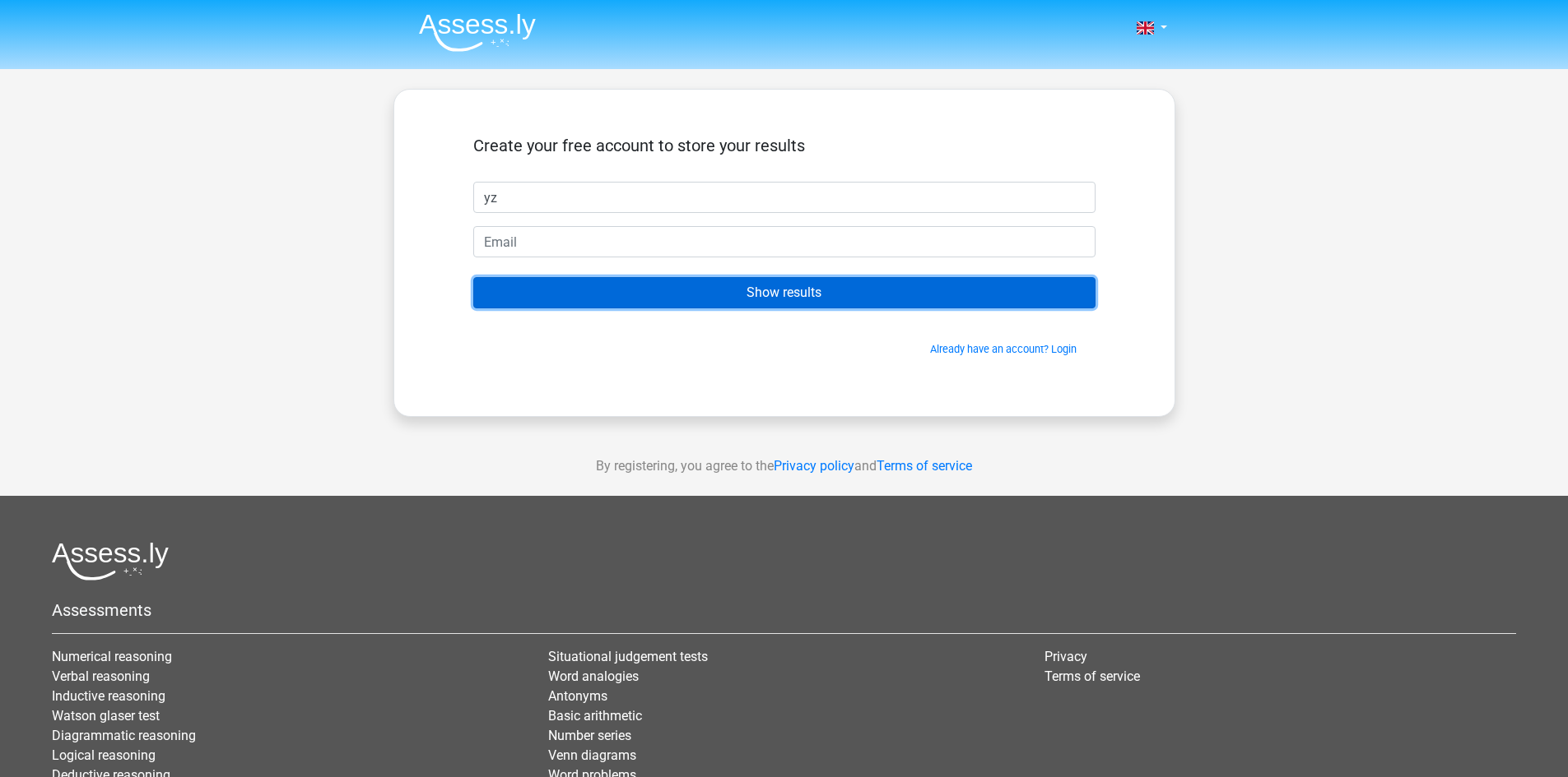
click at [757, 309] on input "Show results" at bounding box center [784, 293] width 622 height 31
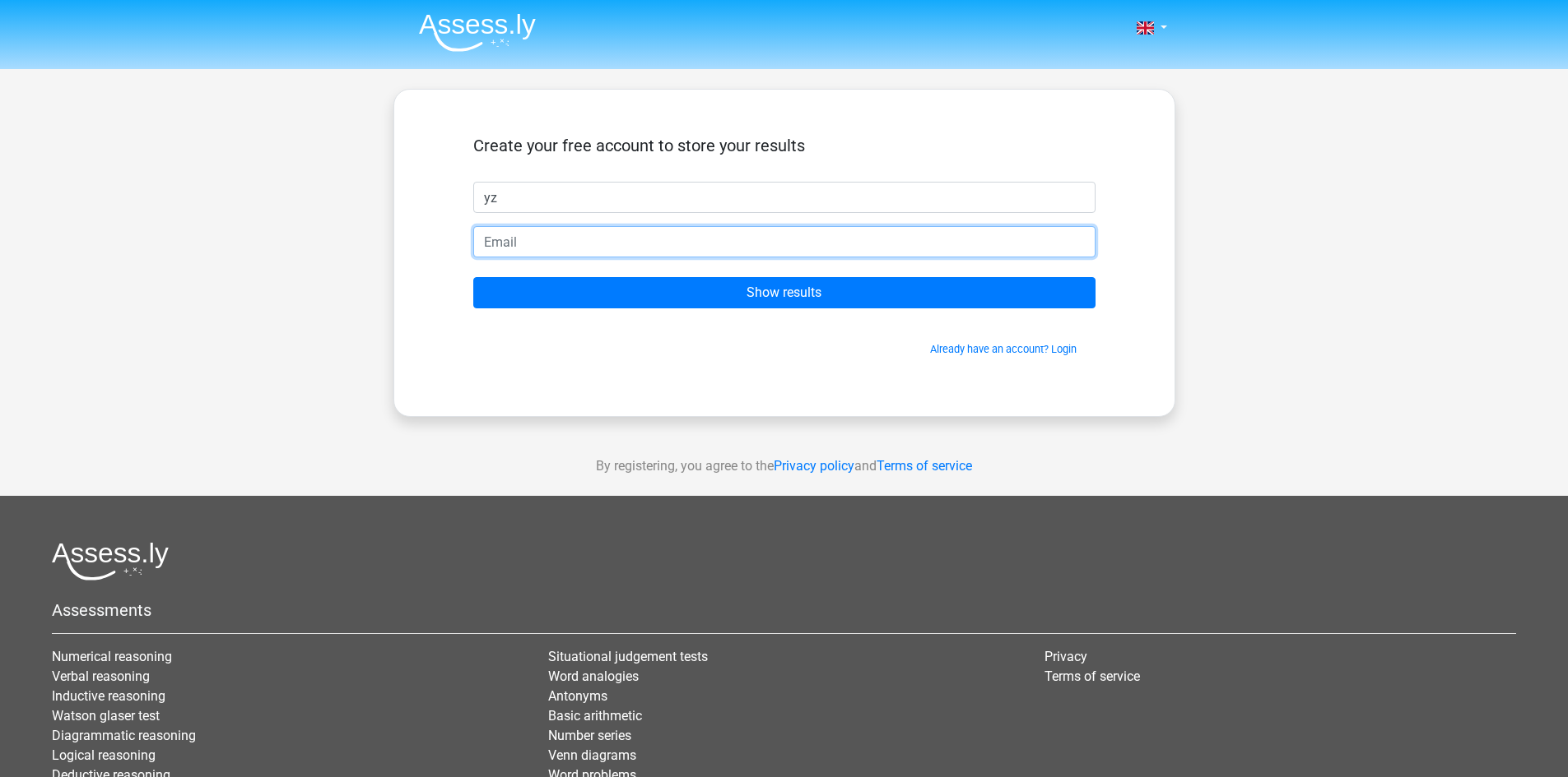
click at [632, 239] on input "email" at bounding box center [784, 241] width 622 height 31
type input "[EMAIL_ADDRESS][DOMAIN_NAME]"
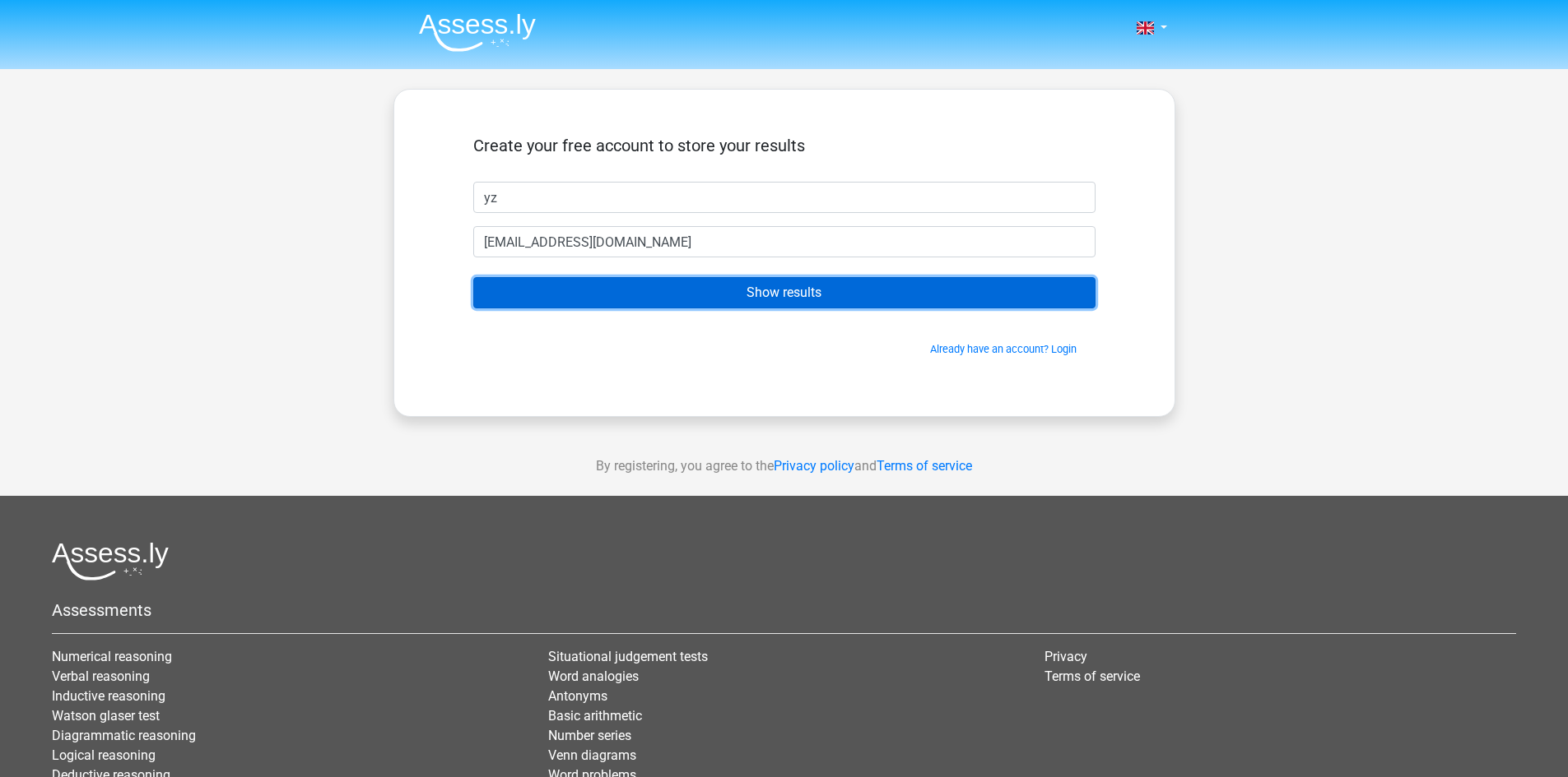
click at [689, 303] on input "Show results" at bounding box center [784, 293] width 622 height 31
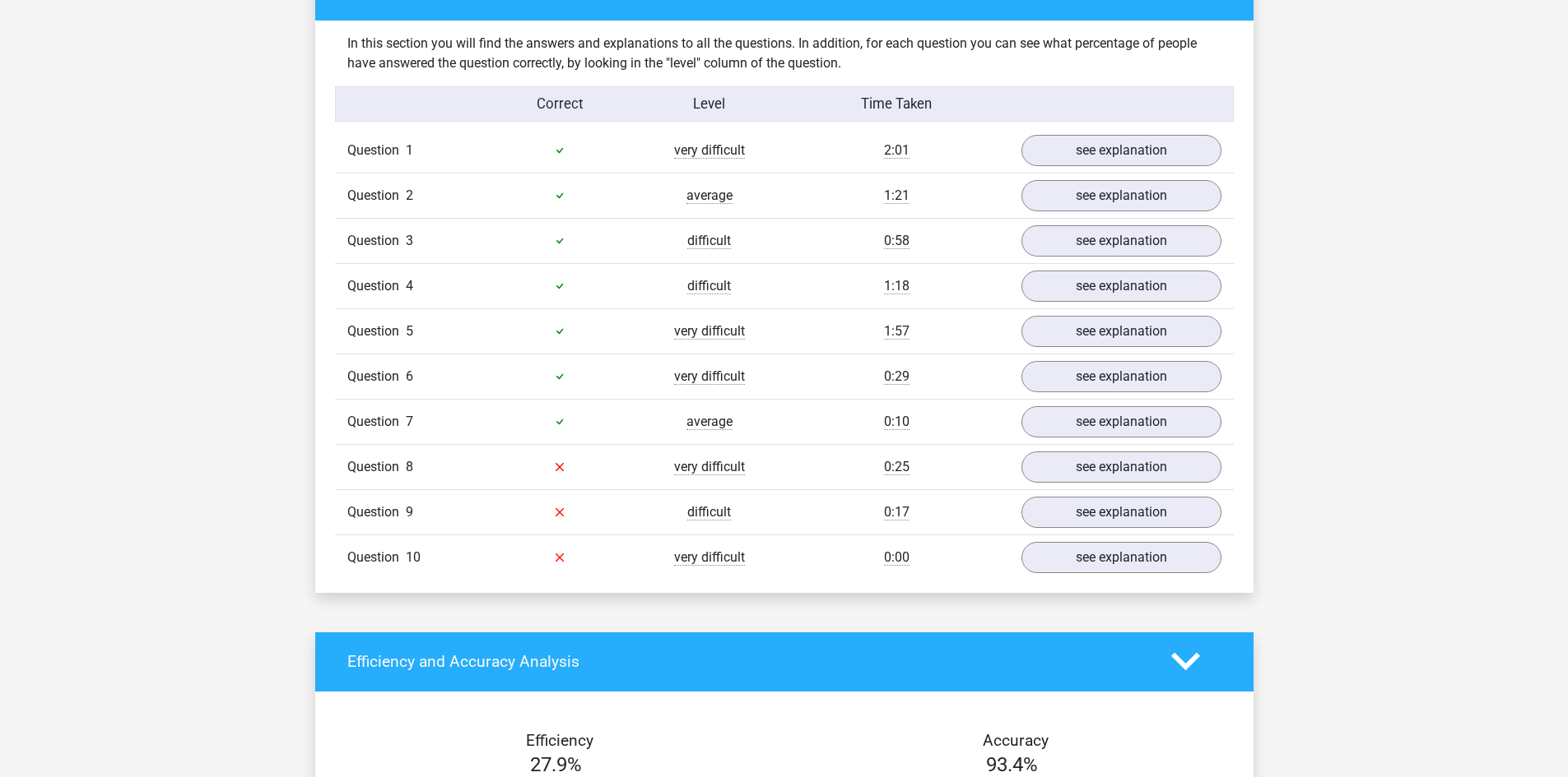
scroll to position [1217, 0]
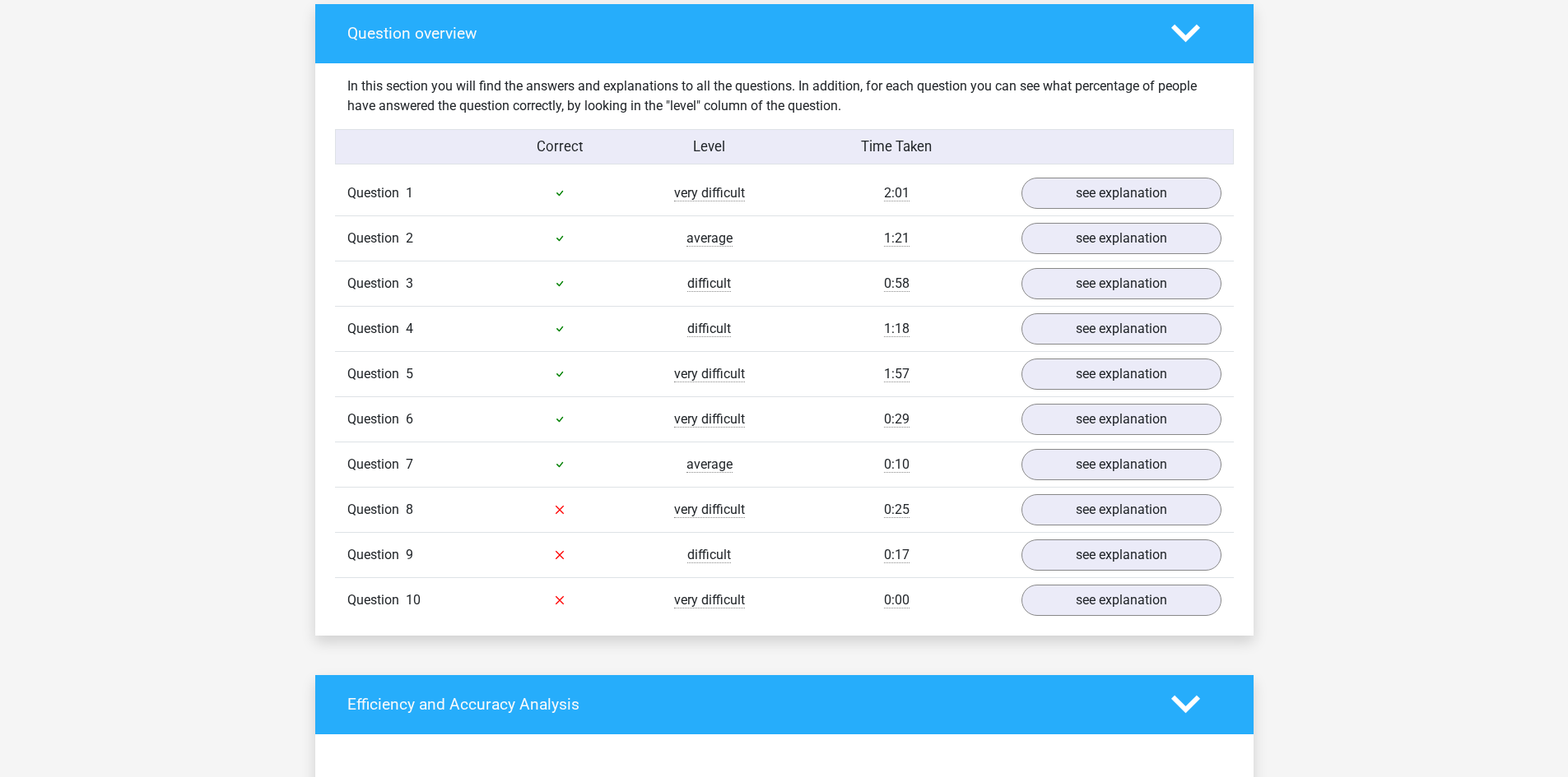
click at [555, 462] on icon at bounding box center [560, 465] width 14 height 14
click at [1139, 511] on link "see explanation" at bounding box center [1120, 509] width 230 height 36
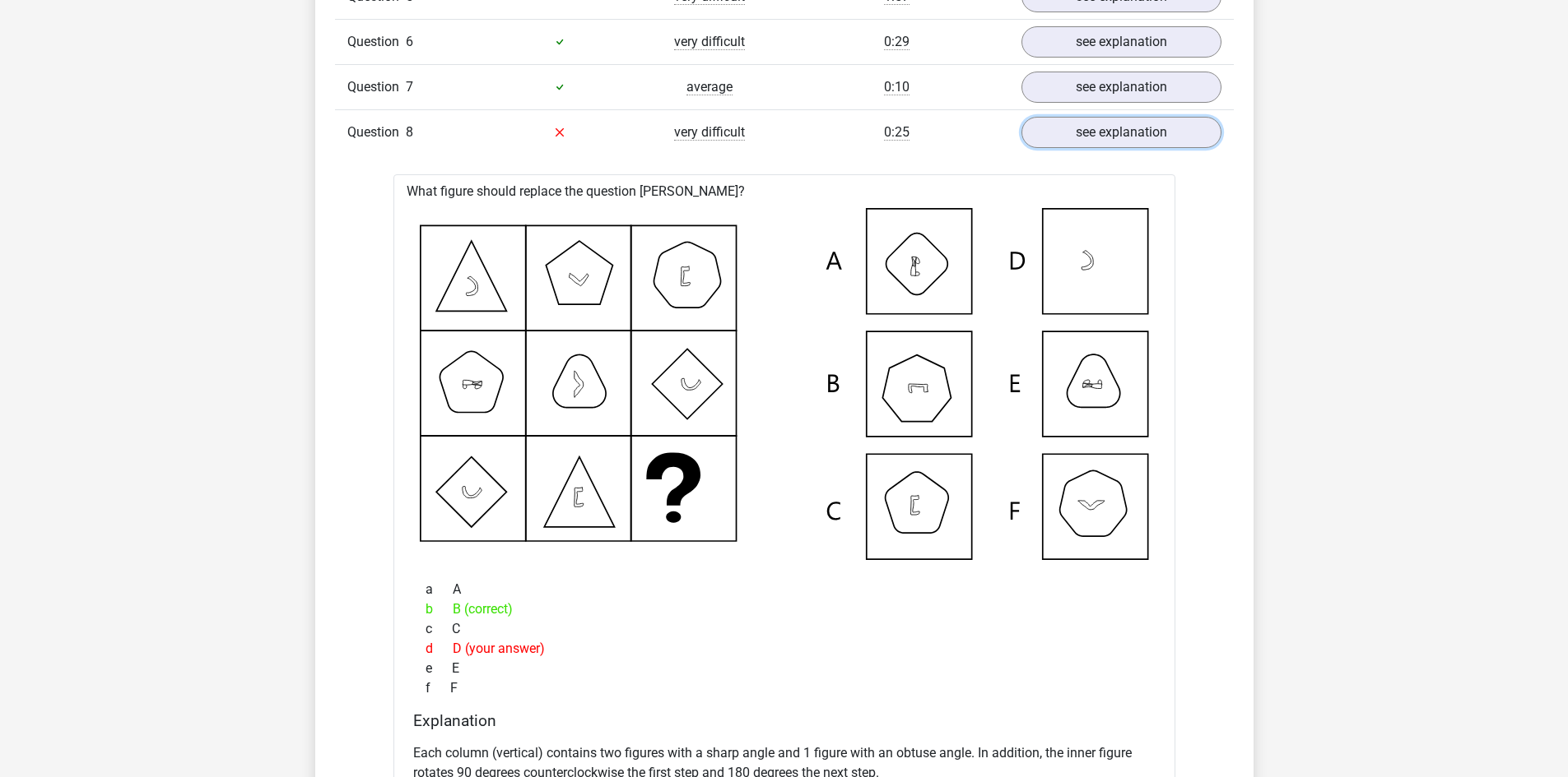
scroll to position [1463, 0]
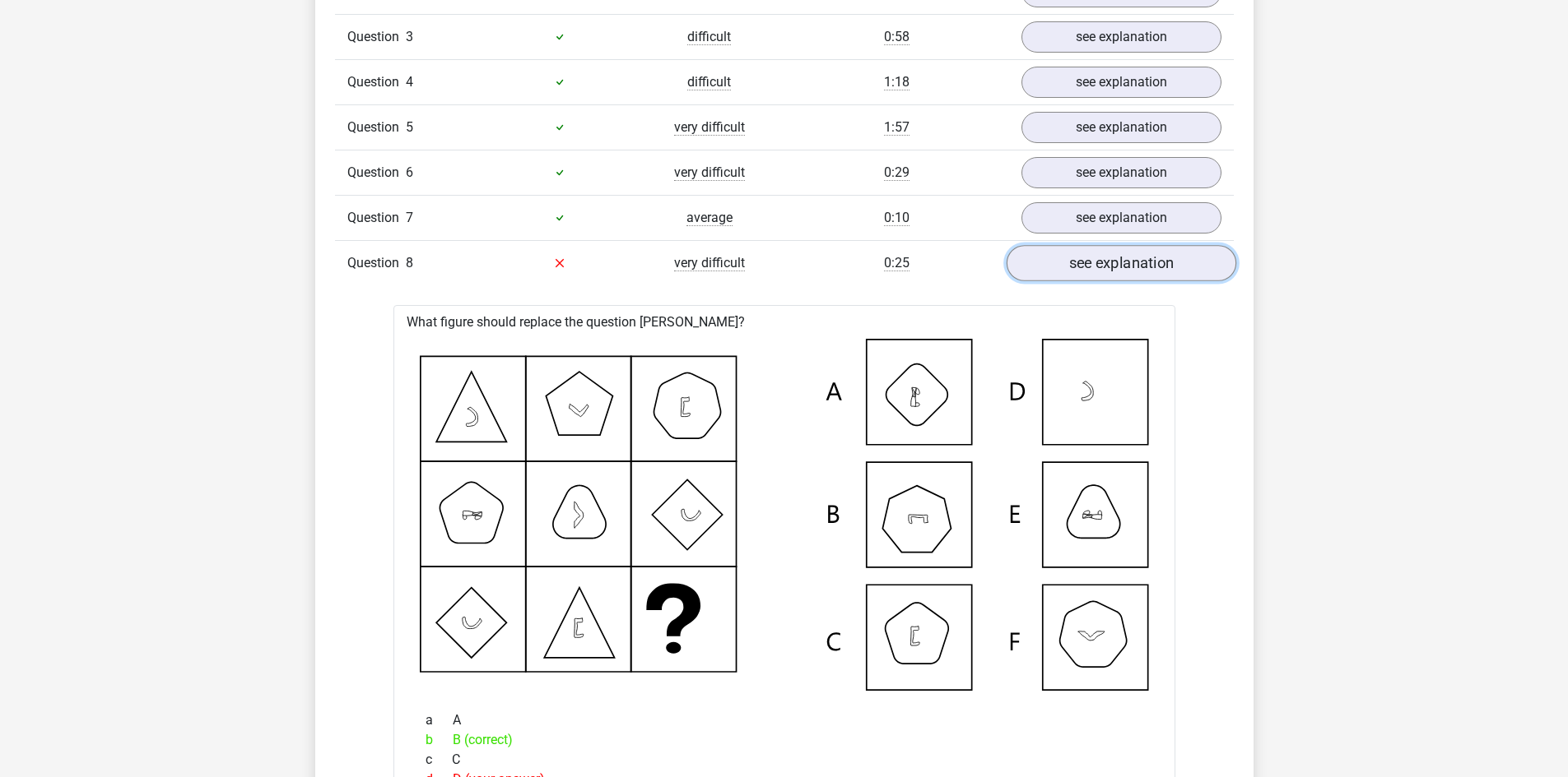
click at [1073, 267] on link "see explanation" at bounding box center [1120, 263] width 230 height 36
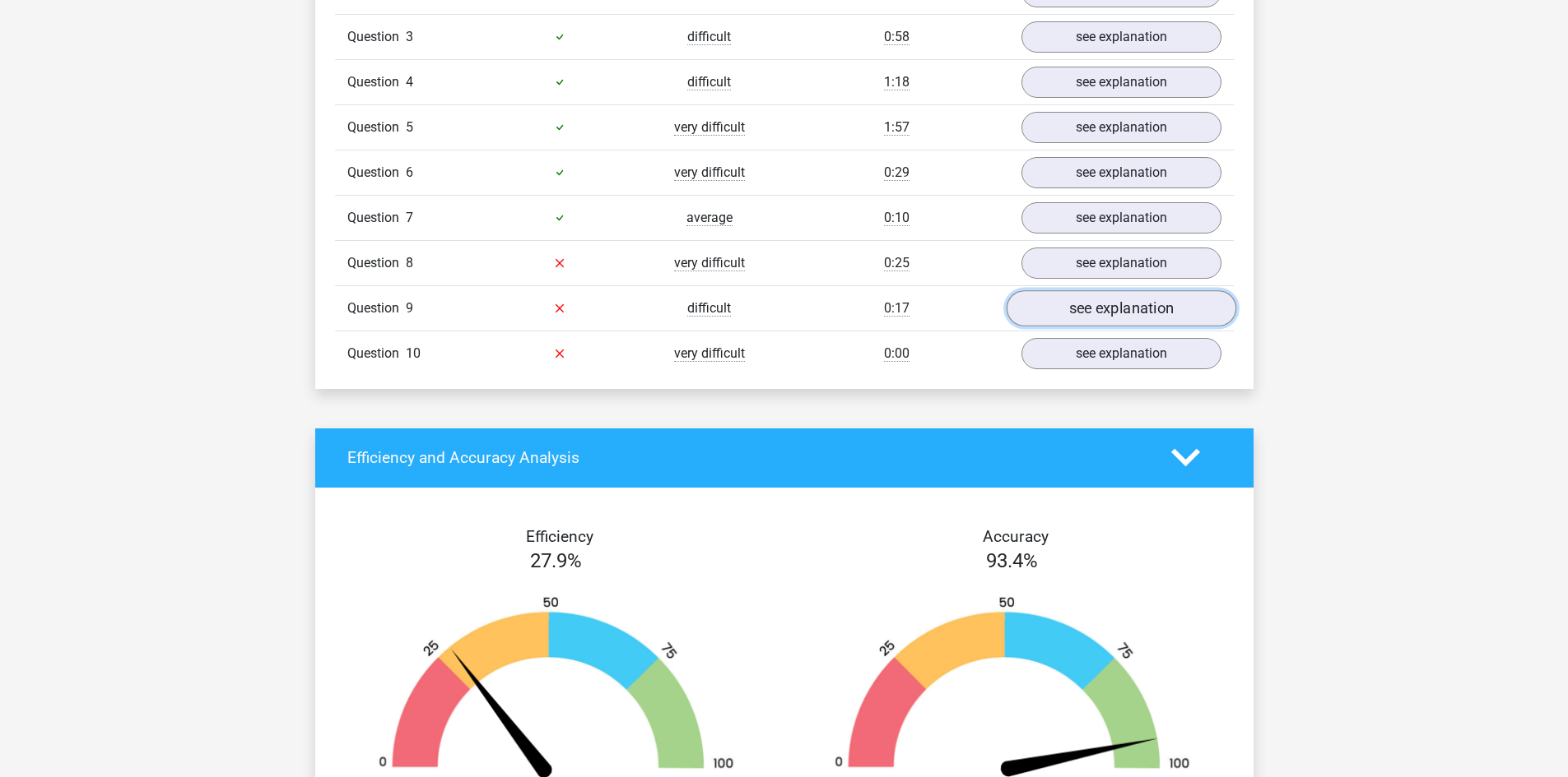
click at [1121, 316] on link "see explanation" at bounding box center [1120, 308] width 230 height 36
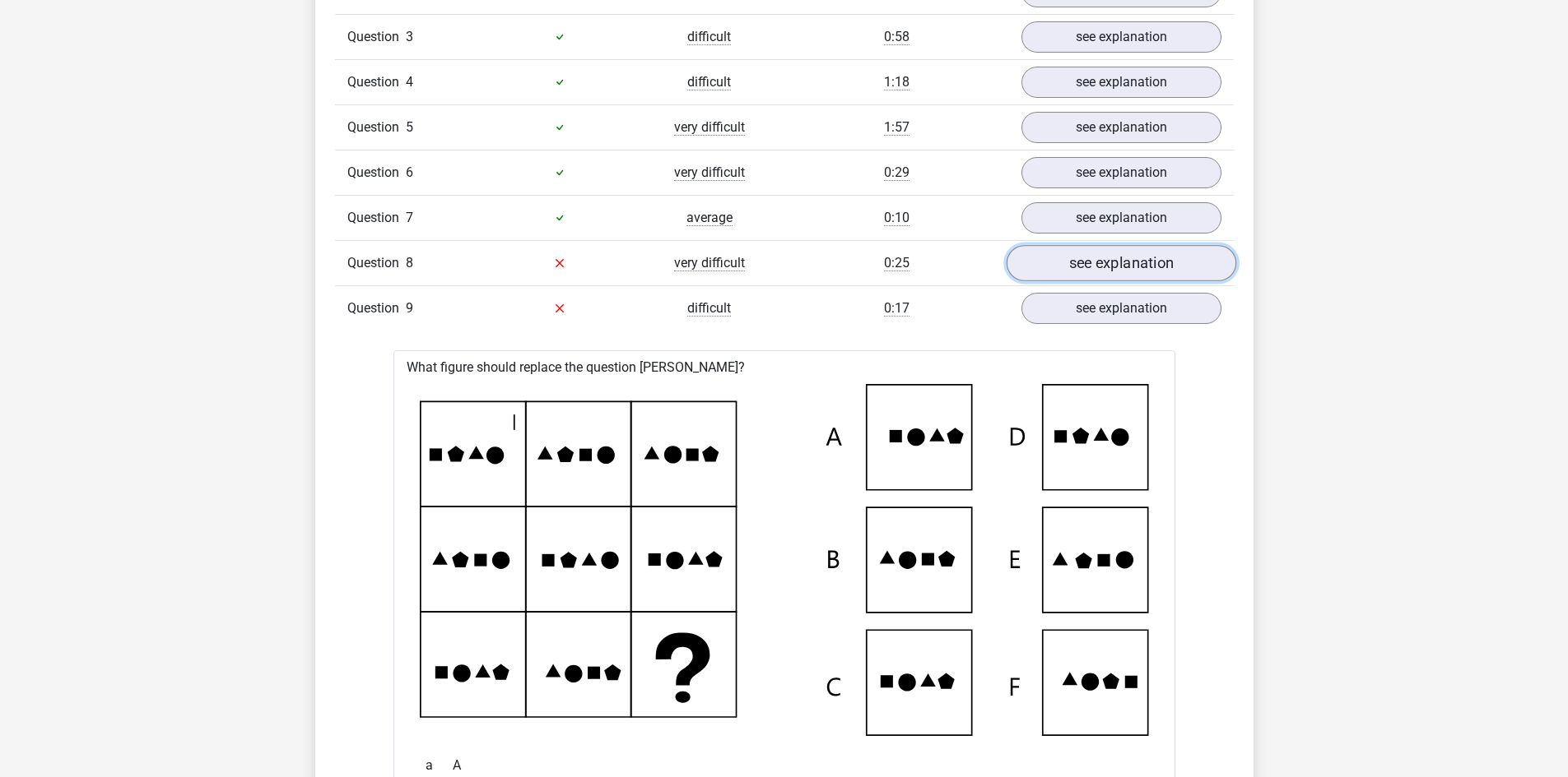
click at [1089, 260] on link "see explanation" at bounding box center [1120, 263] width 230 height 36
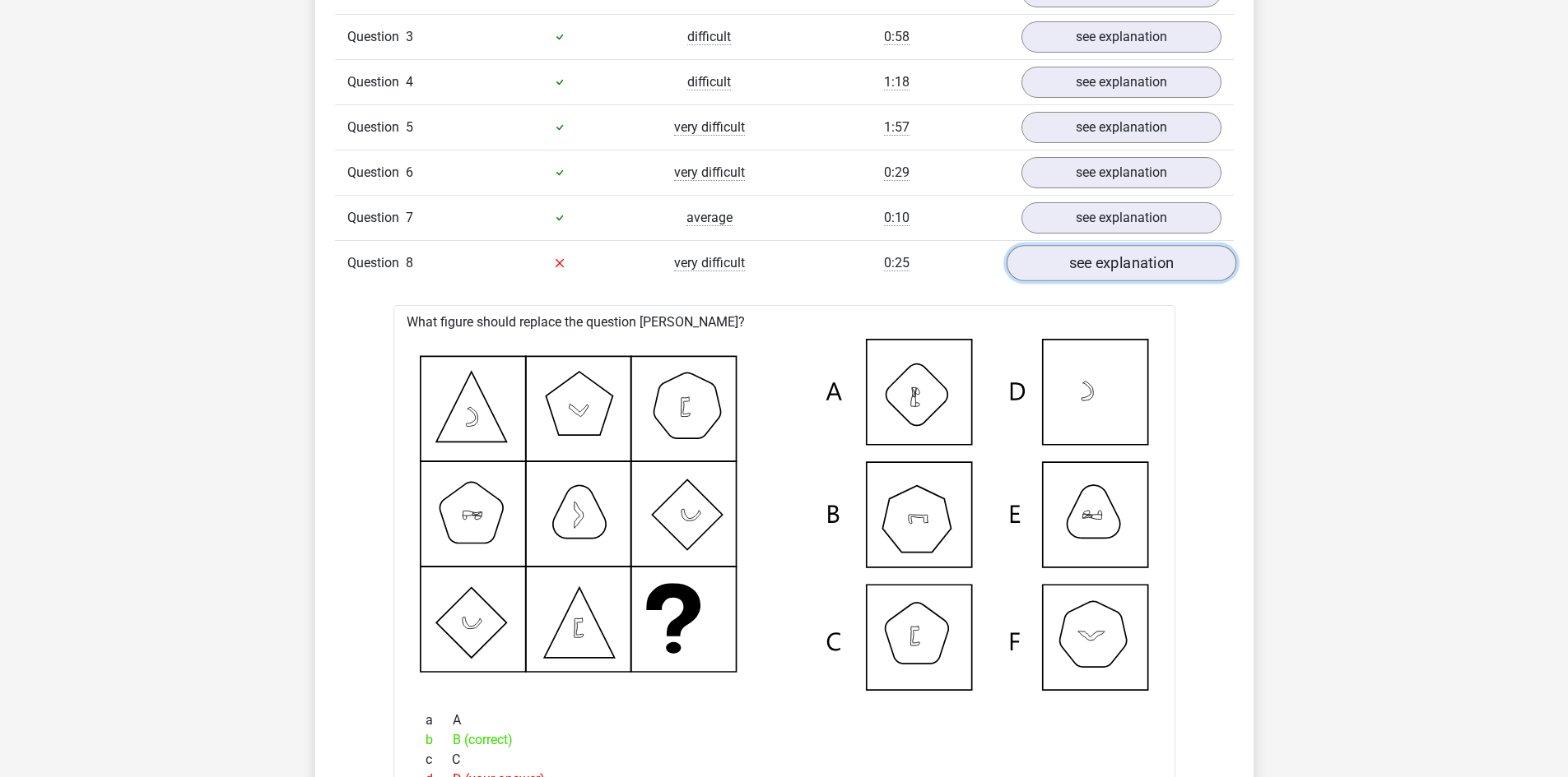
click at [1101, 255] on link "see explanation" at bounding box center [1120, 263] width 230 height 36
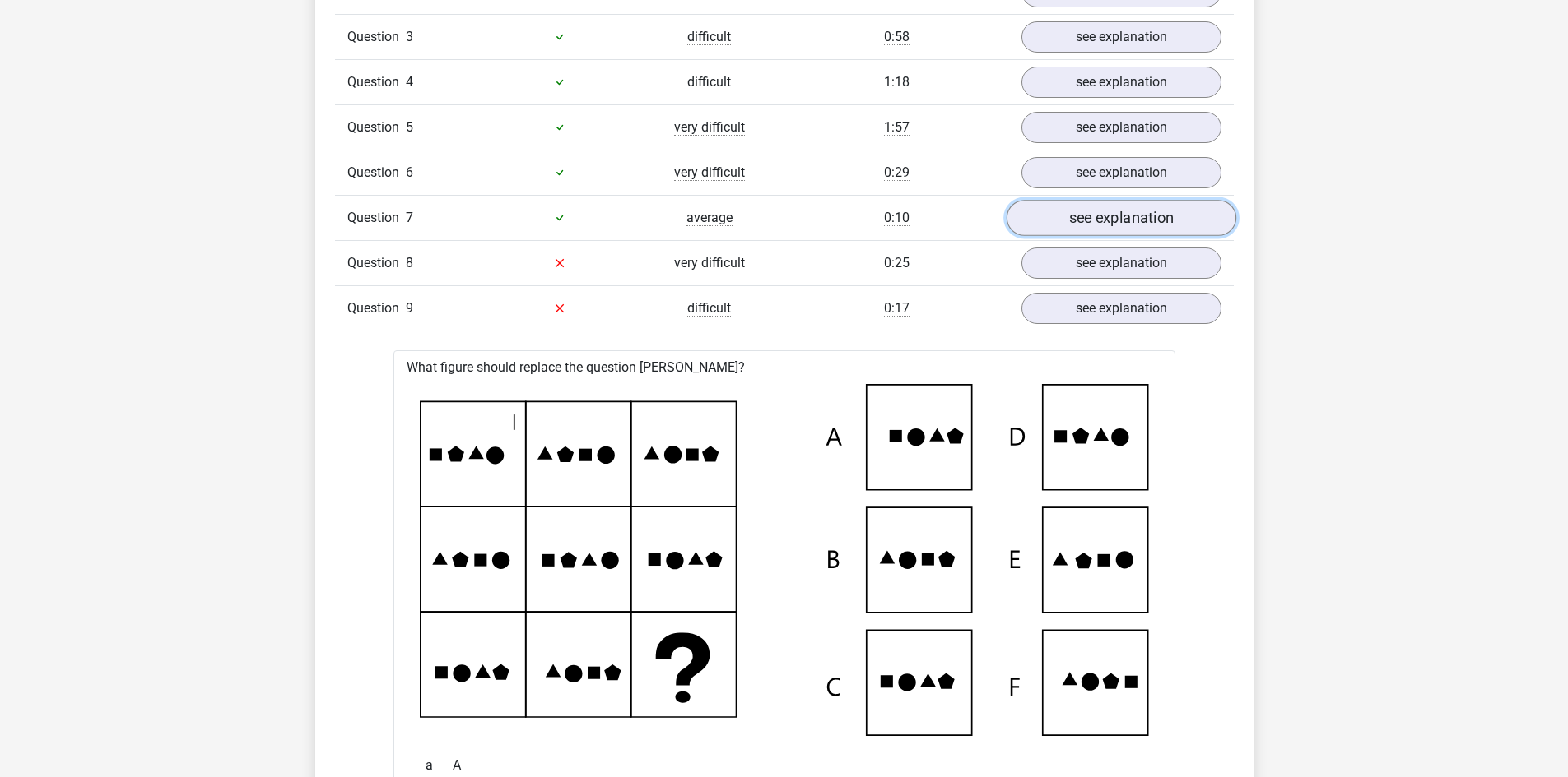
click at [1098, 211] on link "see explanation" at bounding box center [1120, 217] width 230 height 36
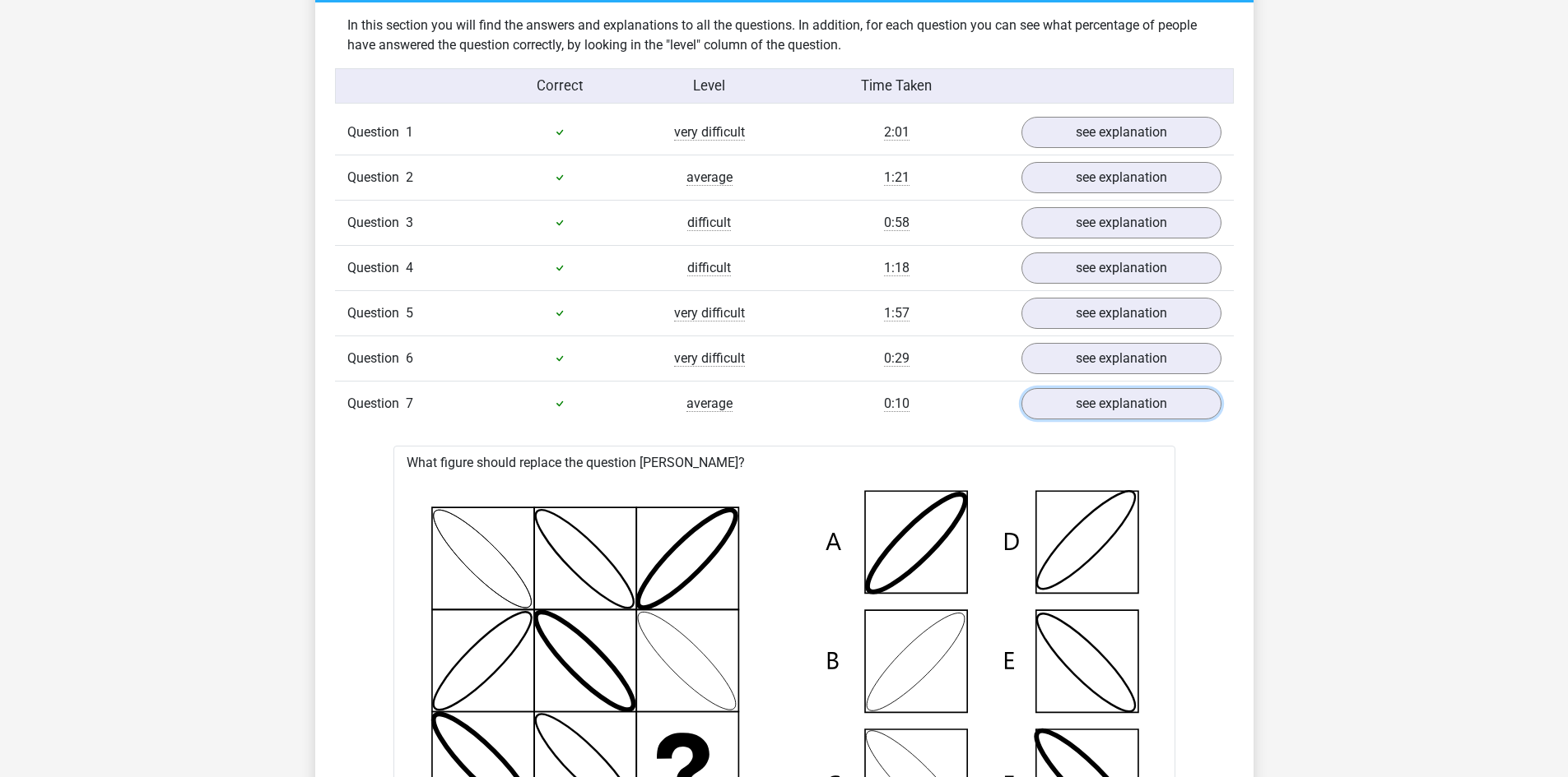
scroll to position [1217, 0]
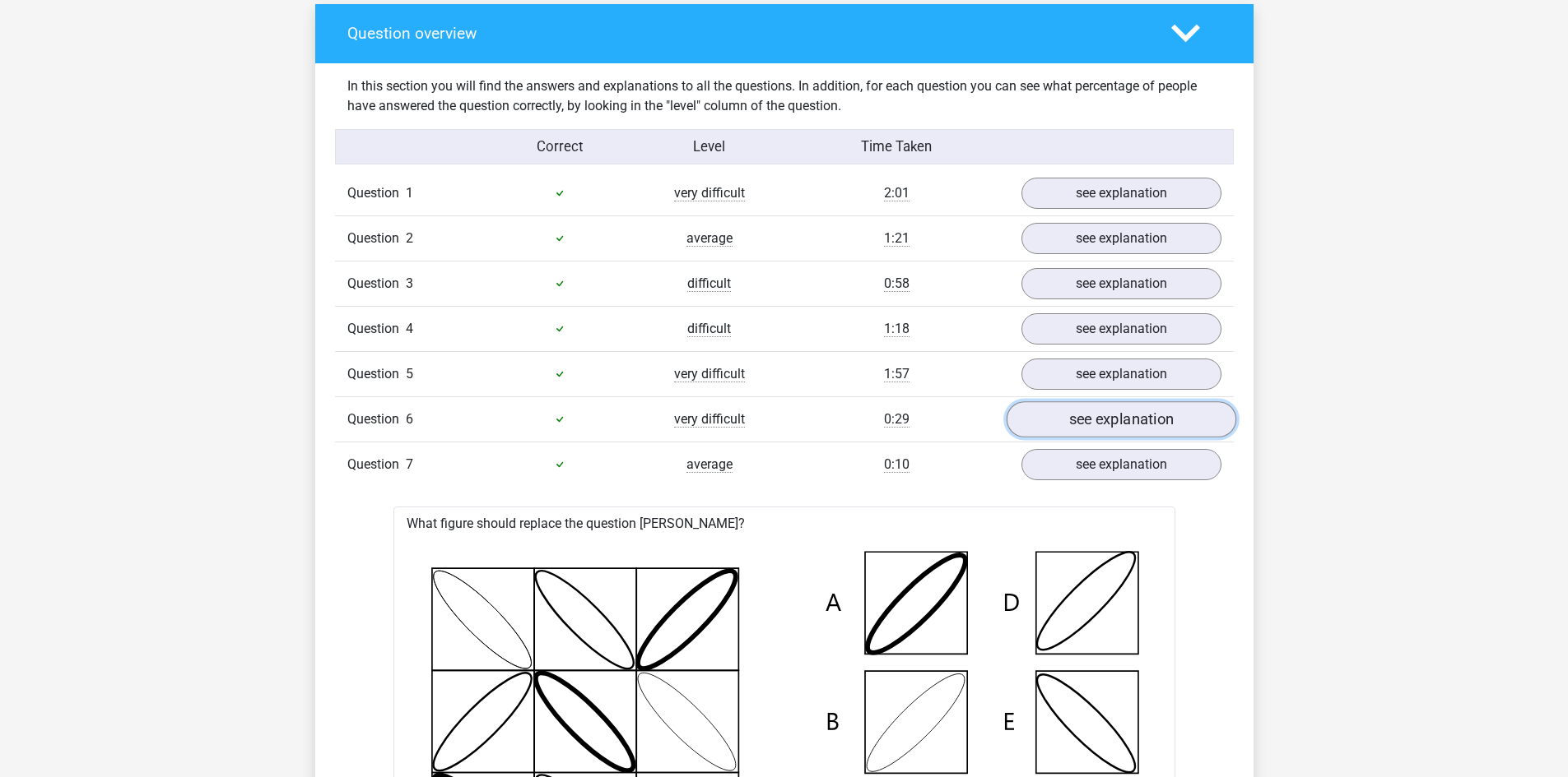
click at [1088, 411] on link "see explanation" at bounding box center [1120, 419] width 230 height 36
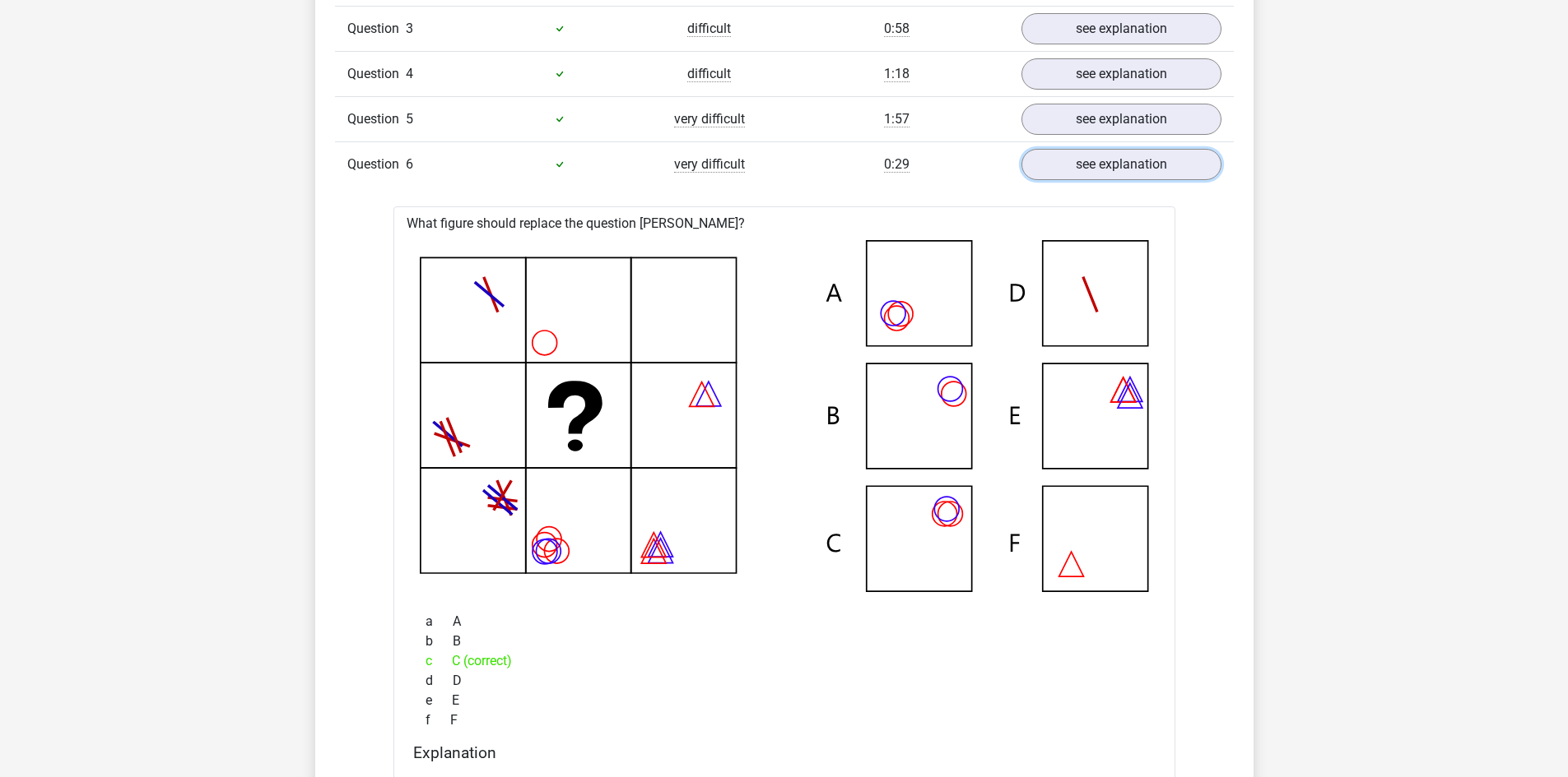
scroll to position [1463, 0]
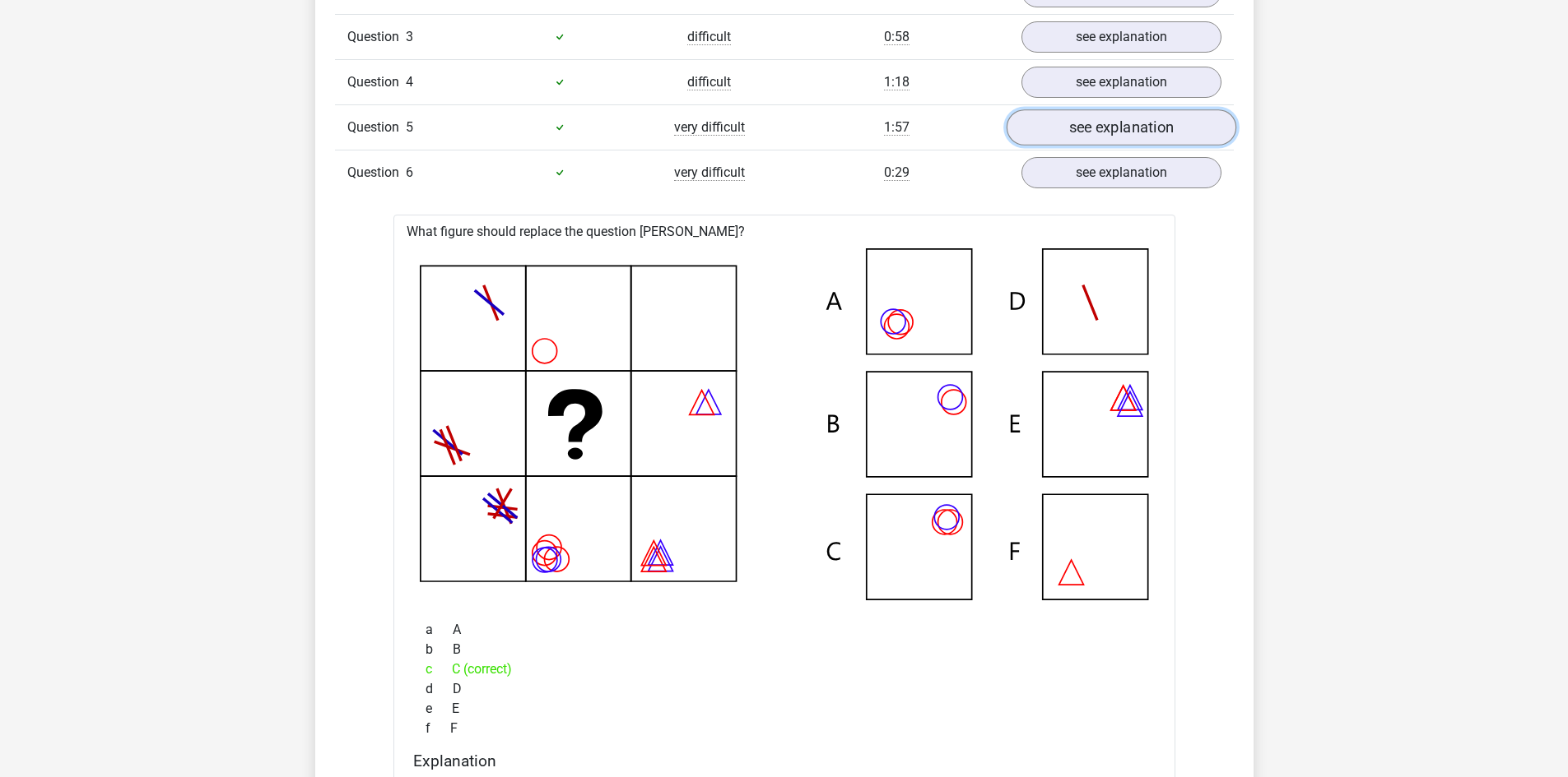
click at [1166, 132] on link "see explanation" at bounding box center [1120, 127] width 230 height 36
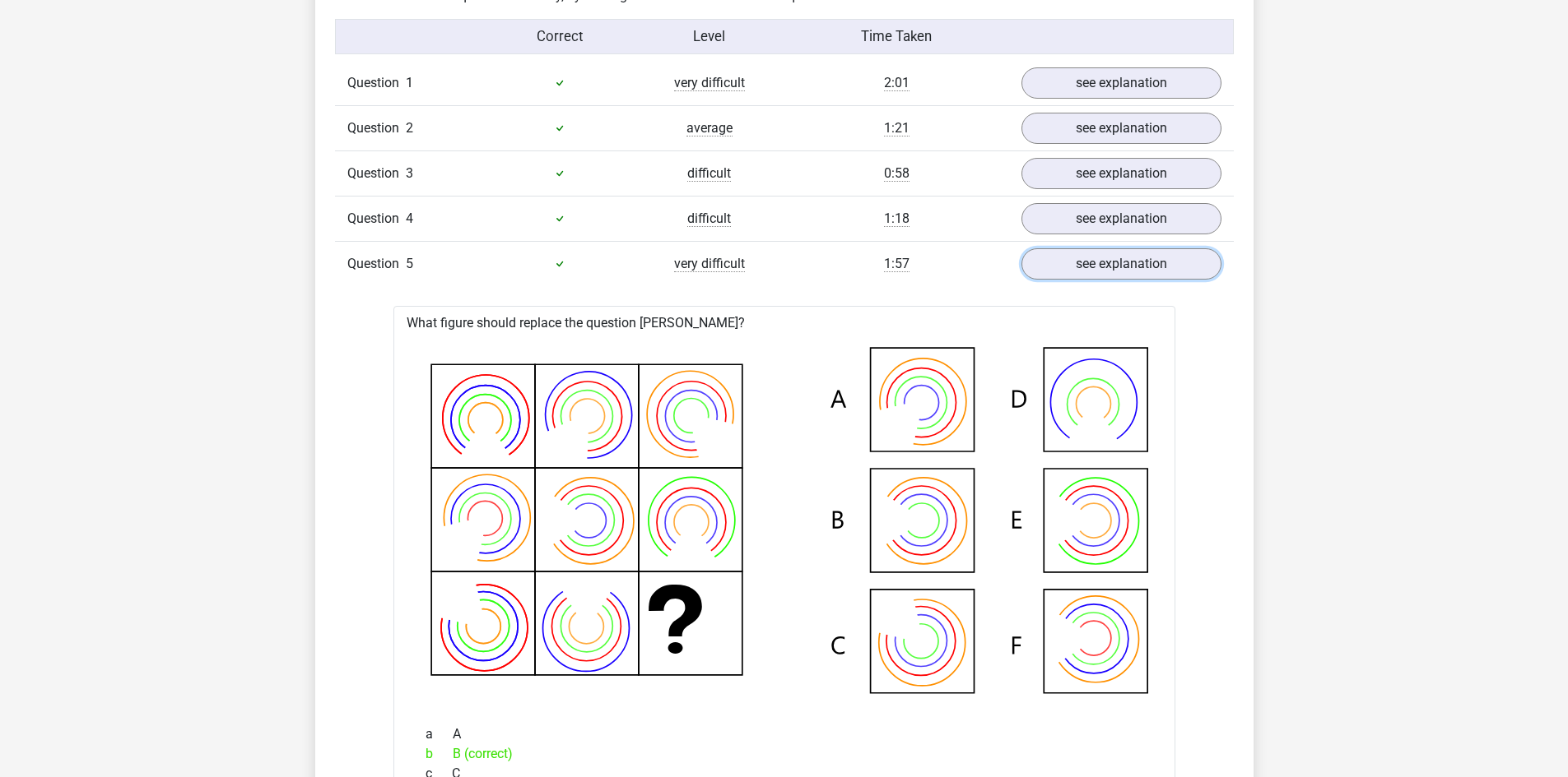
scroll to position [1217, 0]
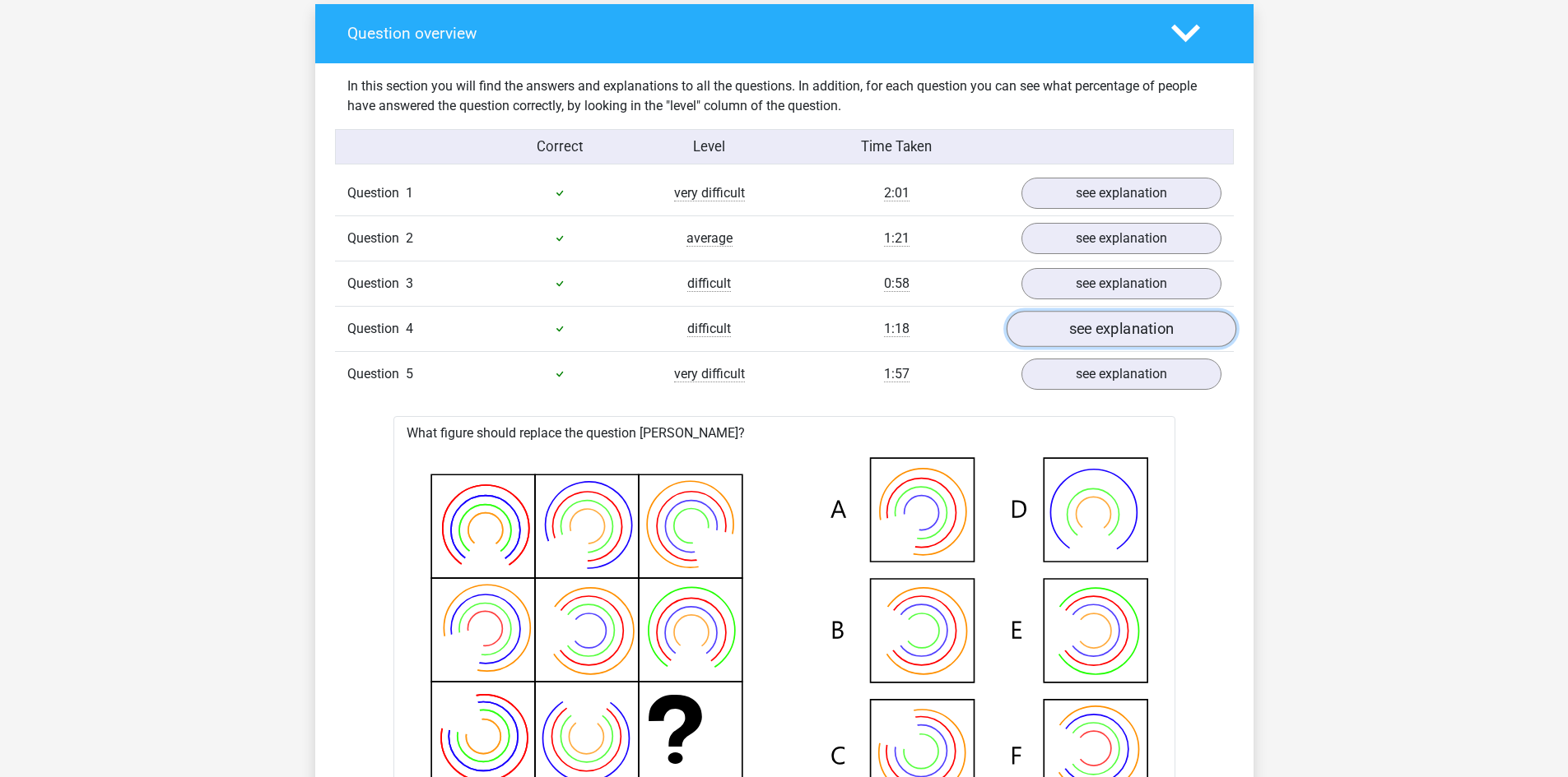
click at [1083, 332] on link "see explanation" at bounding box center [1120, 328] width 230 height 36
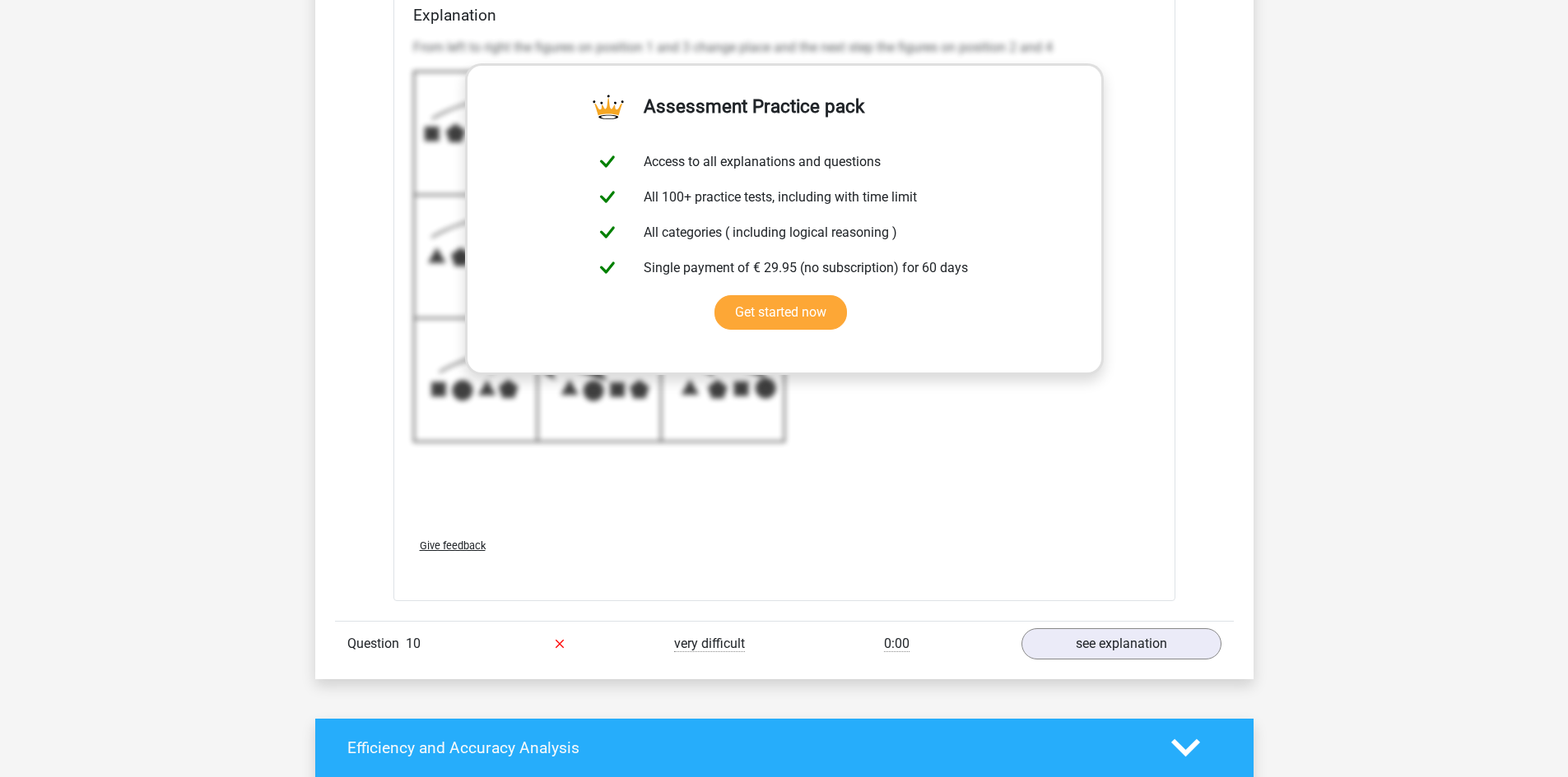
scroll to position [6317, 0]
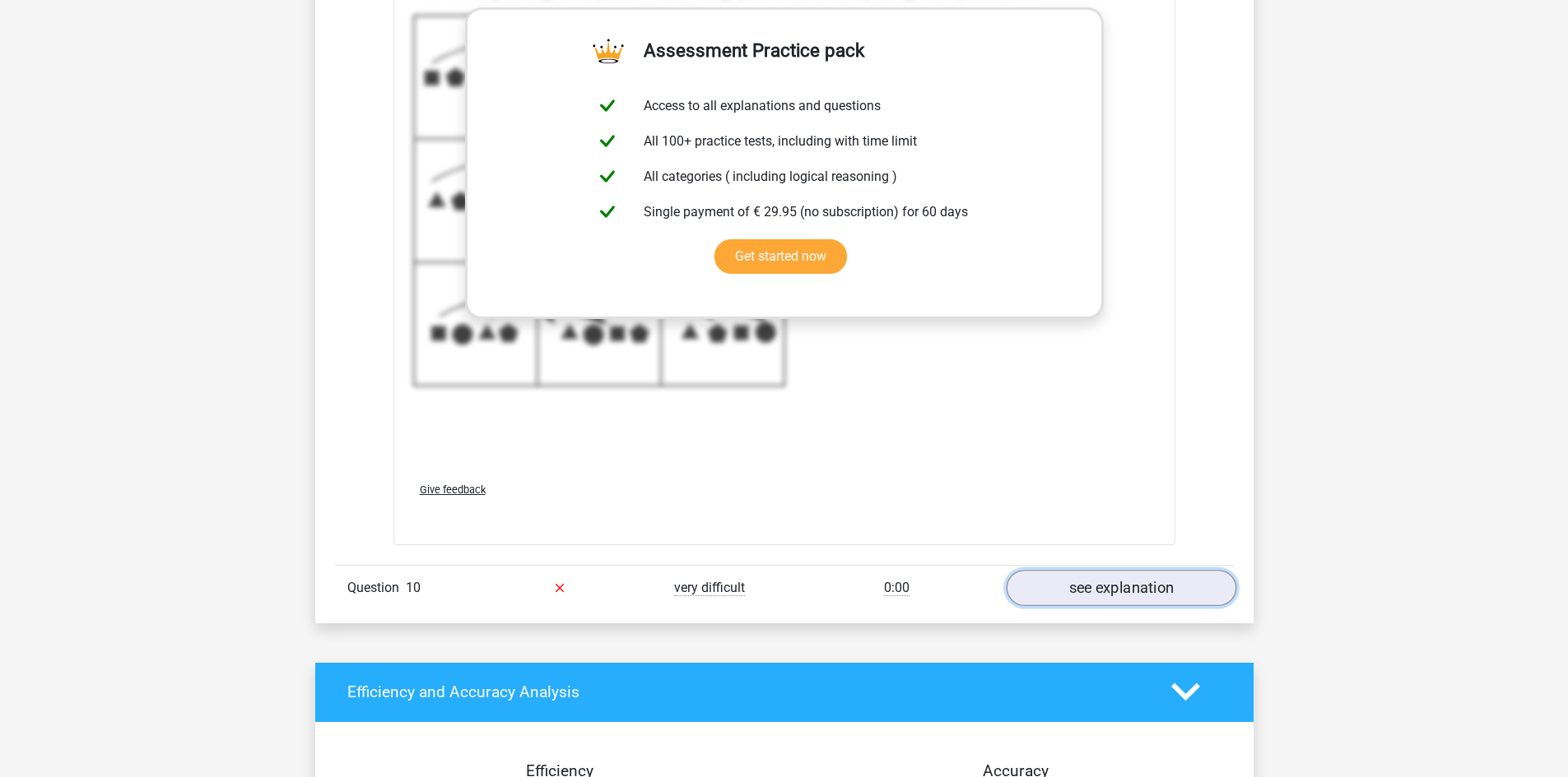
click at [1112, 587] on link "see explanation" at bounding box center [1120, 588] width 230 height 36
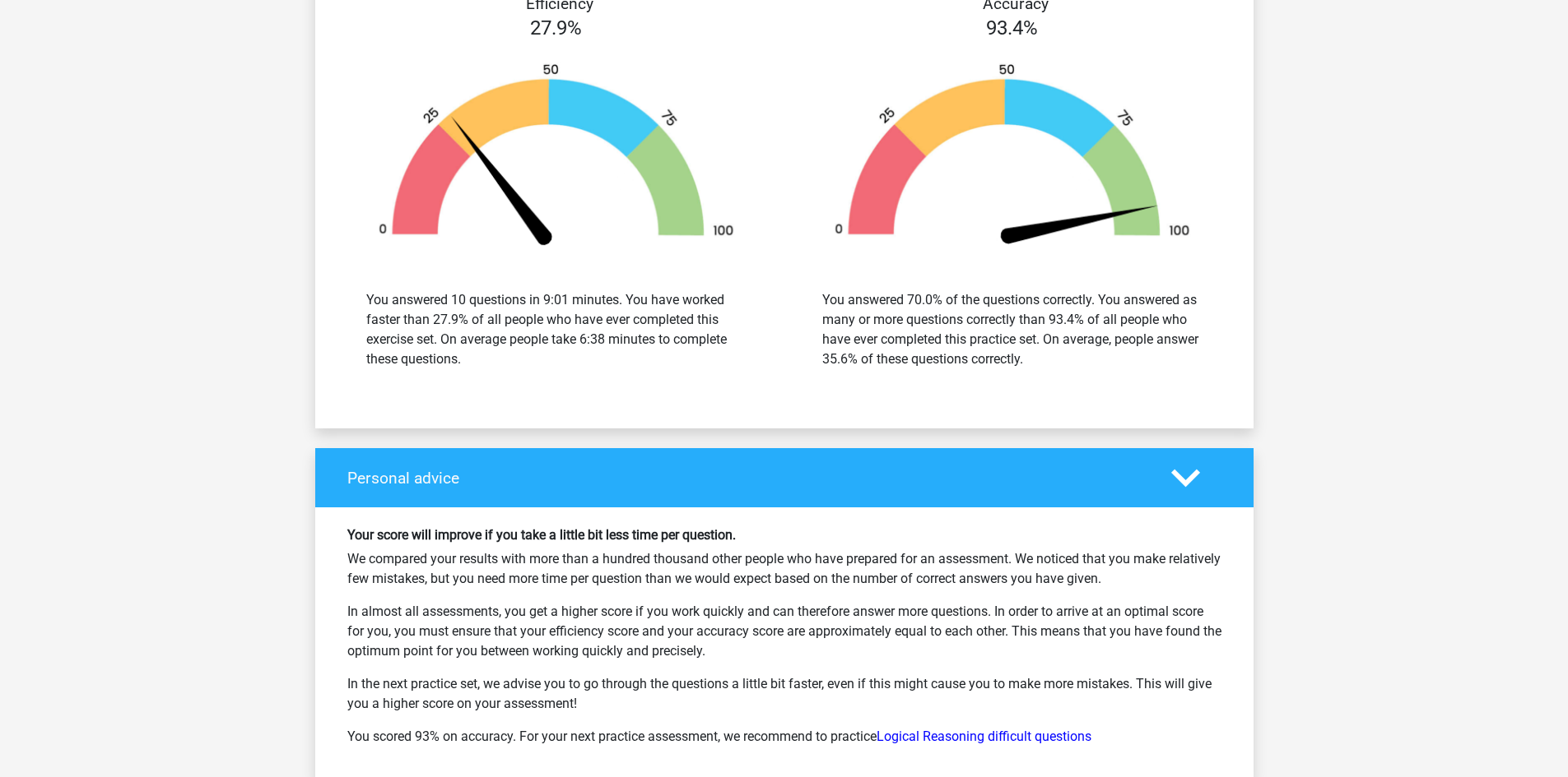
scroll to position [8127, 0]
